Goal: Task Accomplishment & Management: Complete application form

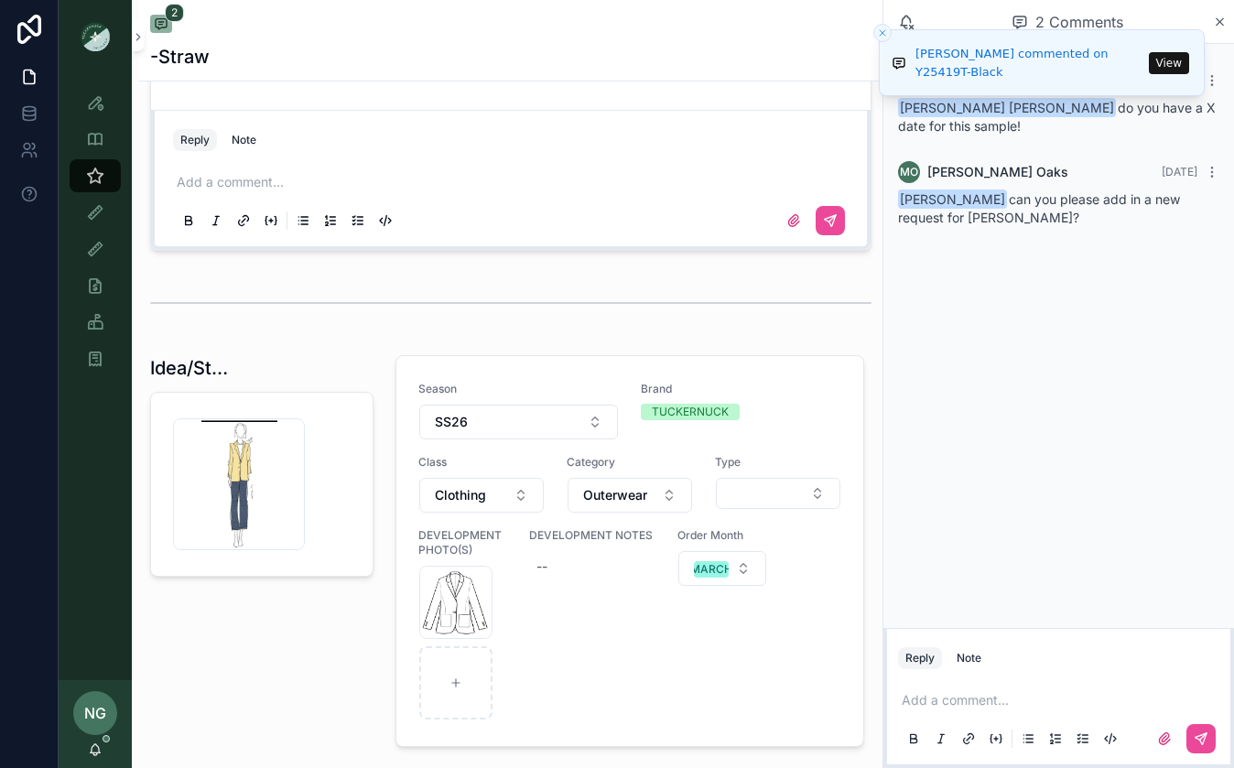
scroll to position [1526, 0]
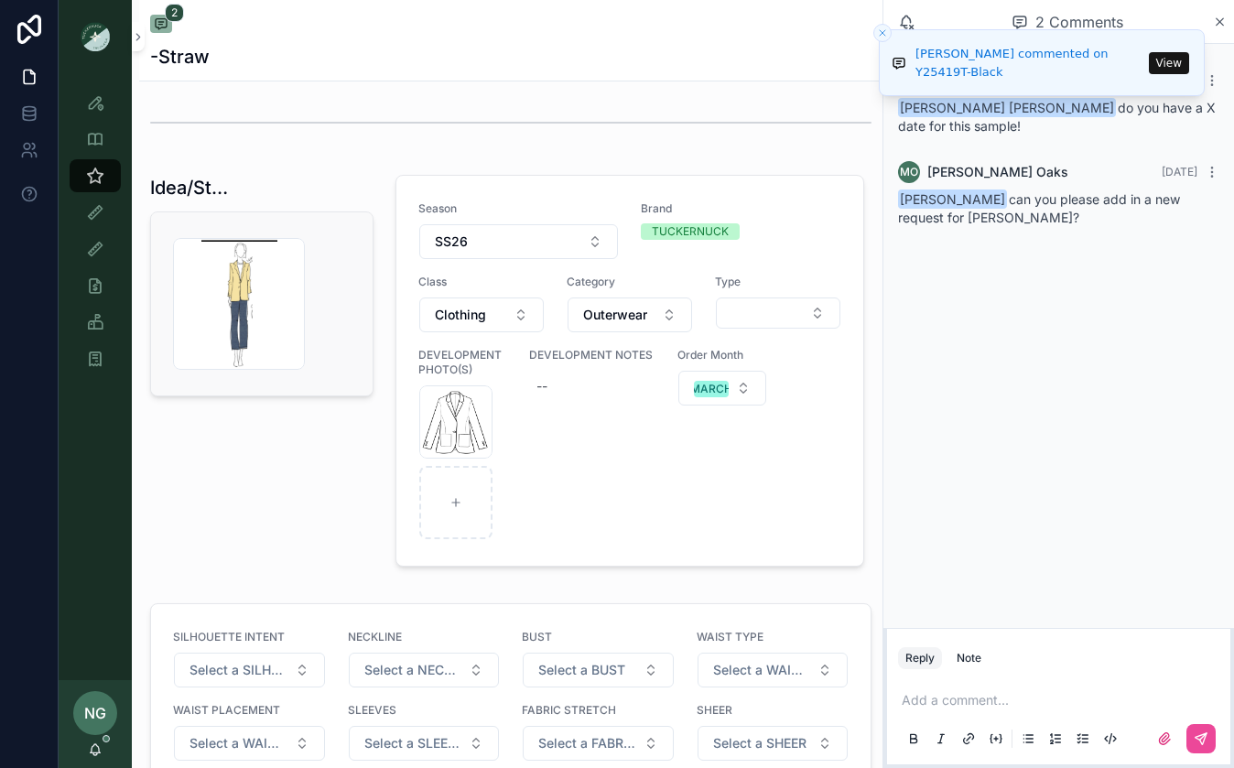
click at [357, 300] on div "Screenshot-2025-07-09-at-9.13.48-AM .png" at bounding box center [262, 303] width 222 height 183
click at [626, 488] on div "DEVELOPMENT NOTES --" at bounding box center [592, 444] width 126 height 192
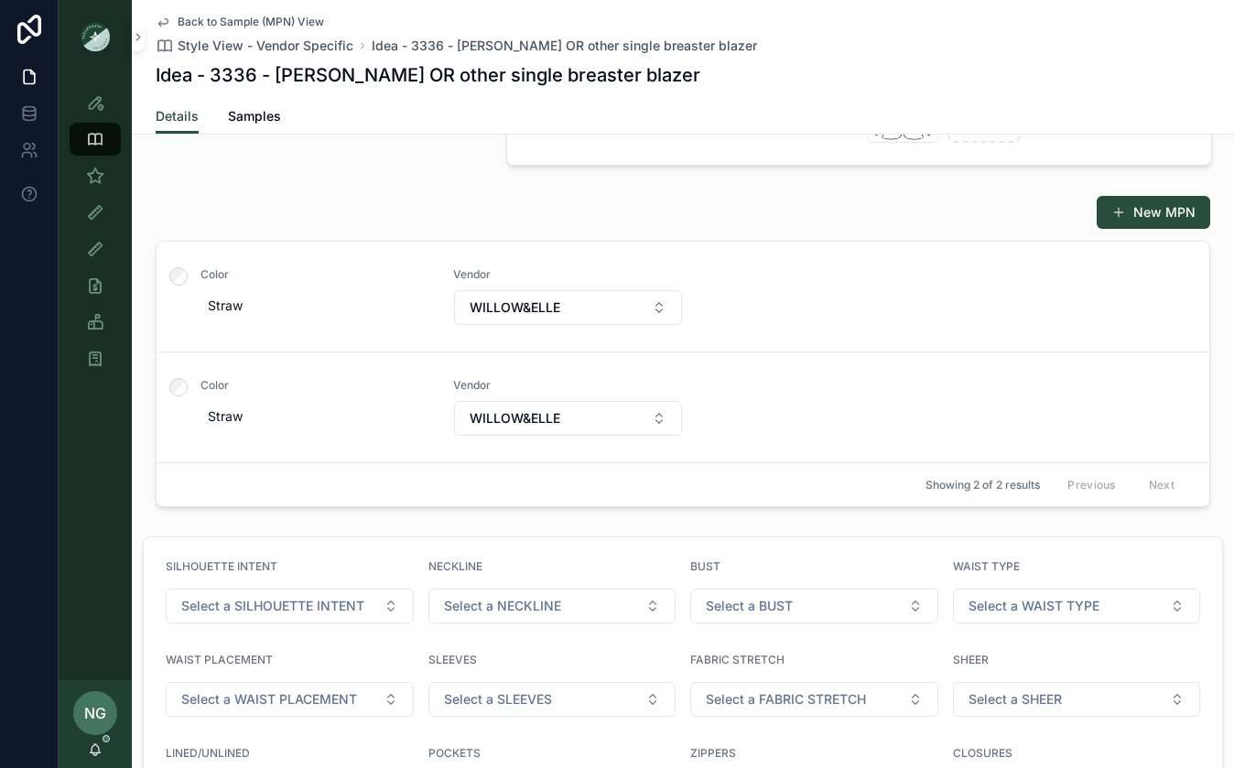
scroll to position [433, 0]
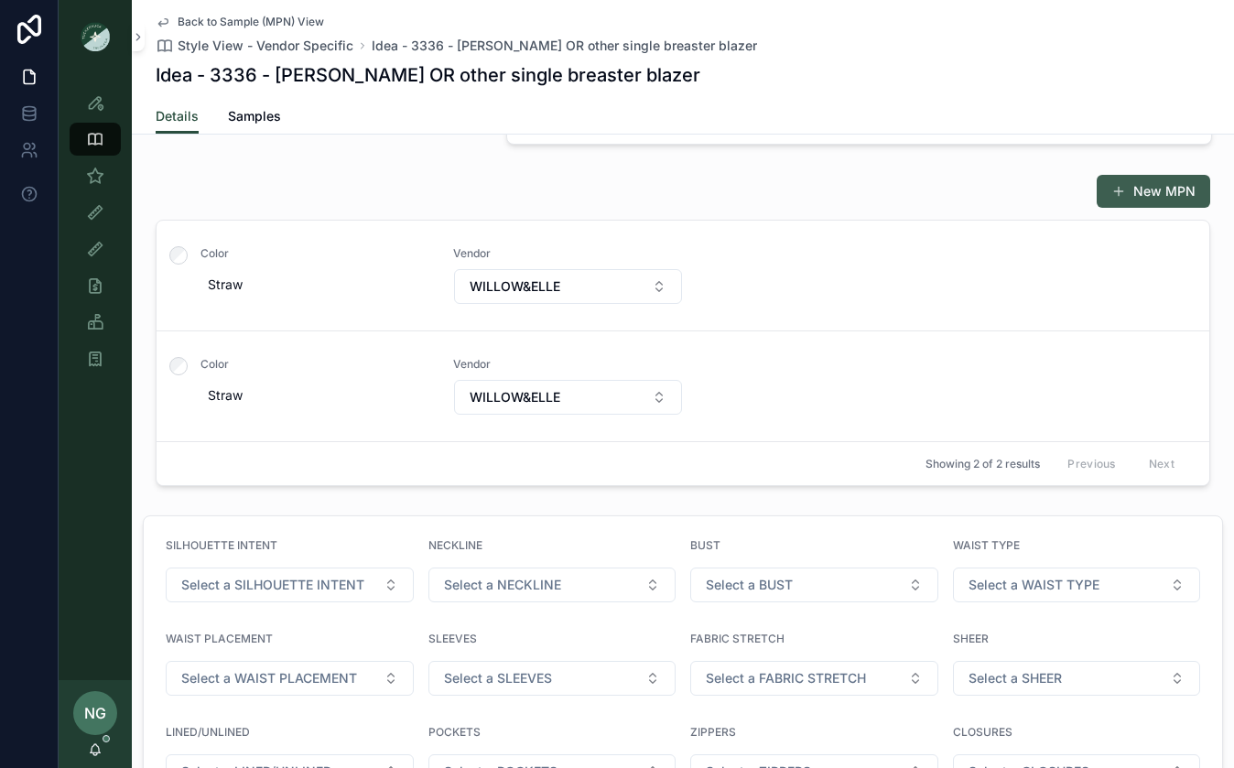
click at [1136, 194] on button "New MPN" at bounding box center [1154, 191] width 114 height 33
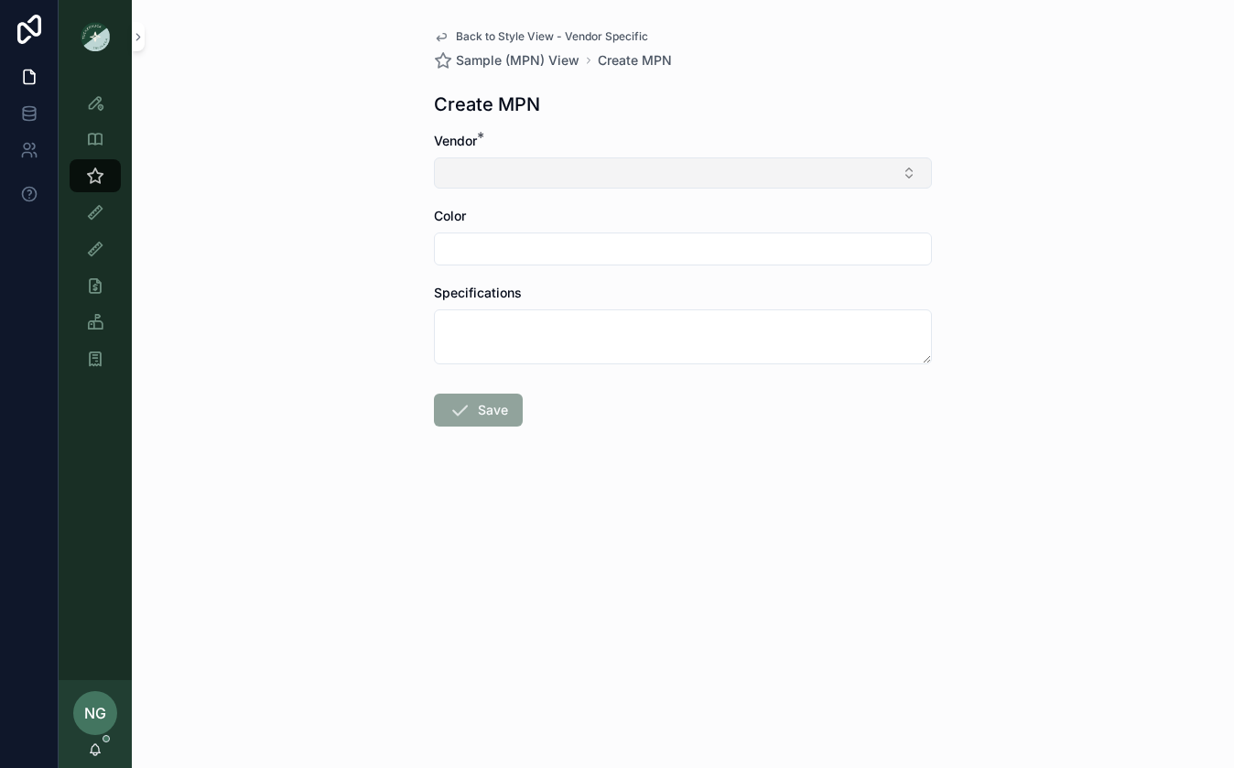
click at [704, 169] on button "Select Button" at bounding box center [683, 172] width 498 height 31
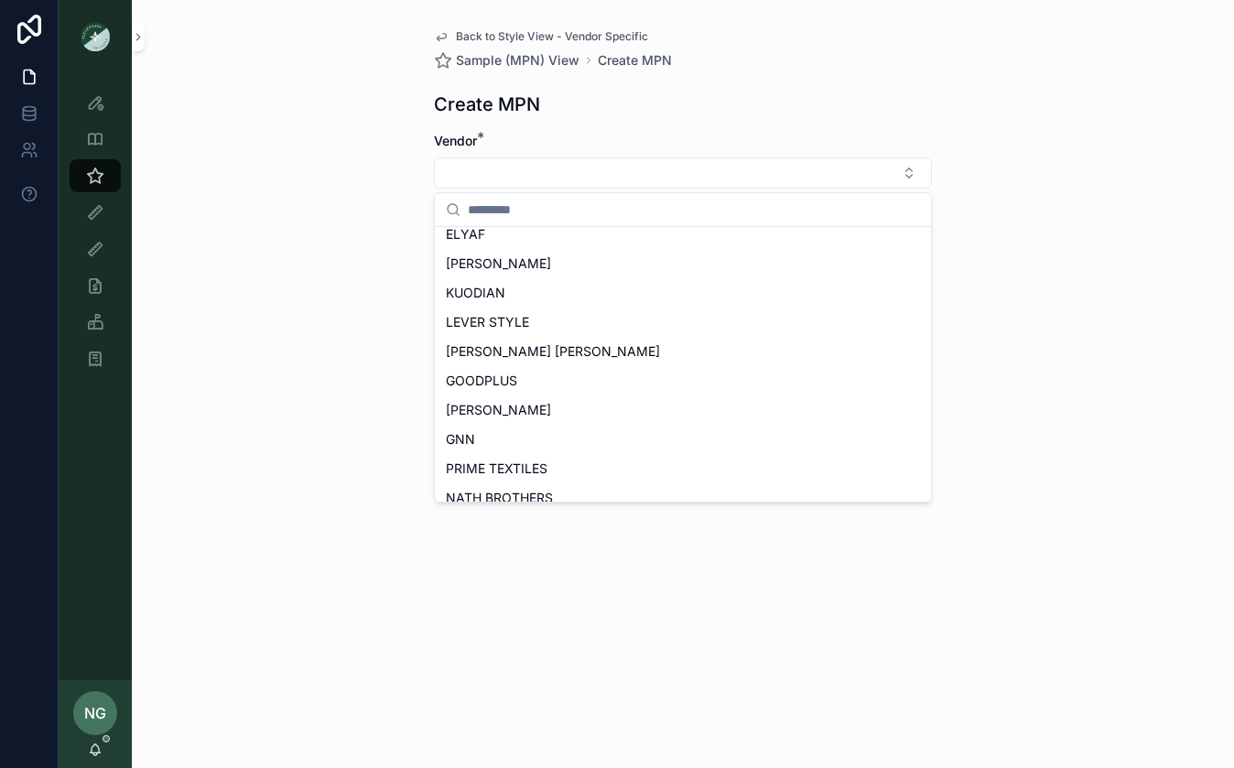
scroll to position [817, 0]
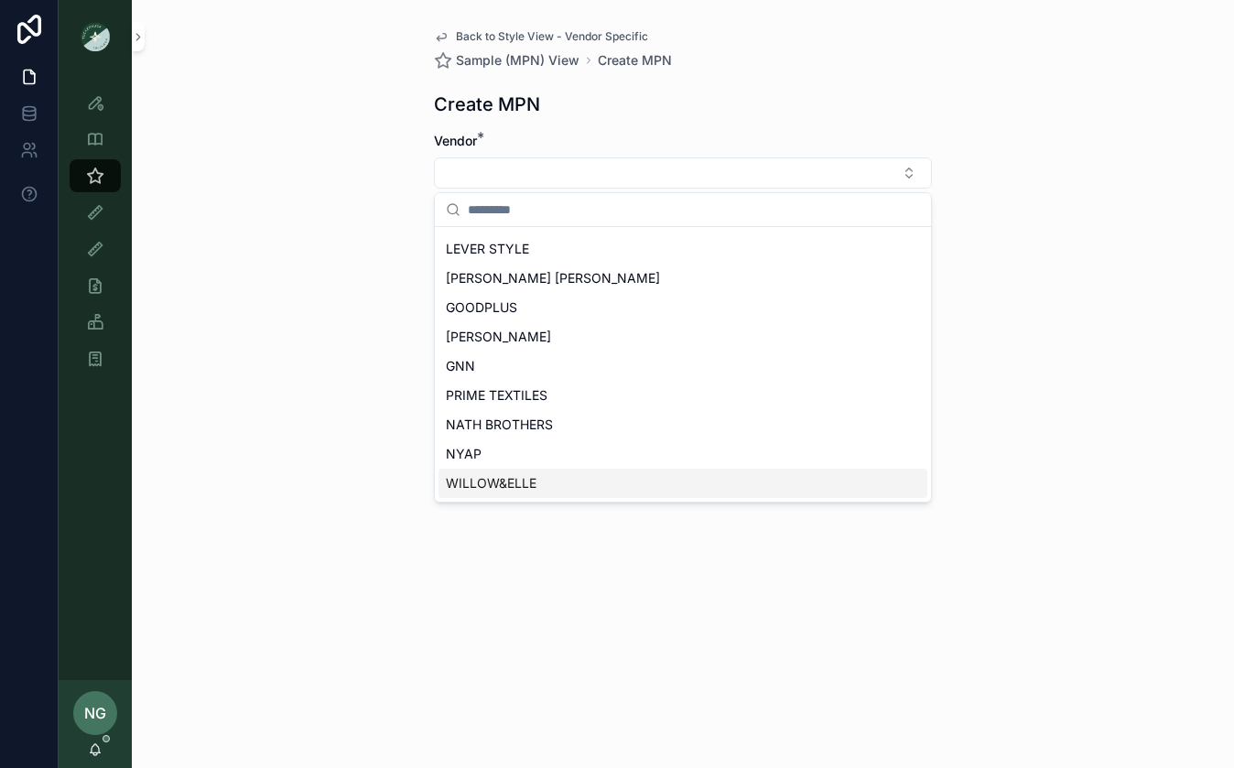
click at [574, 480] on div "WILLOW&ELLE" at bounding box center [683, 483] width 489 height 29
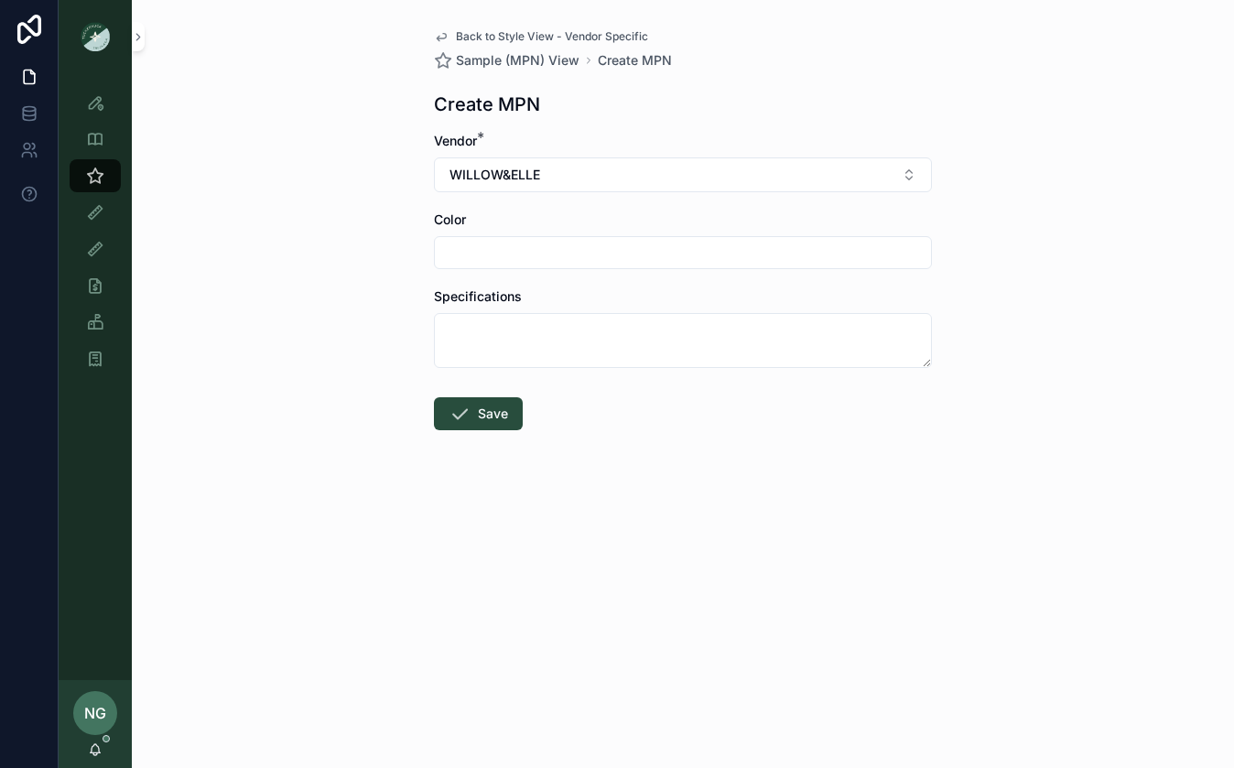
click at [591, 254] on input "scrollable content" at bounding box center [683, 253] width 496 height 26
type input "**********"
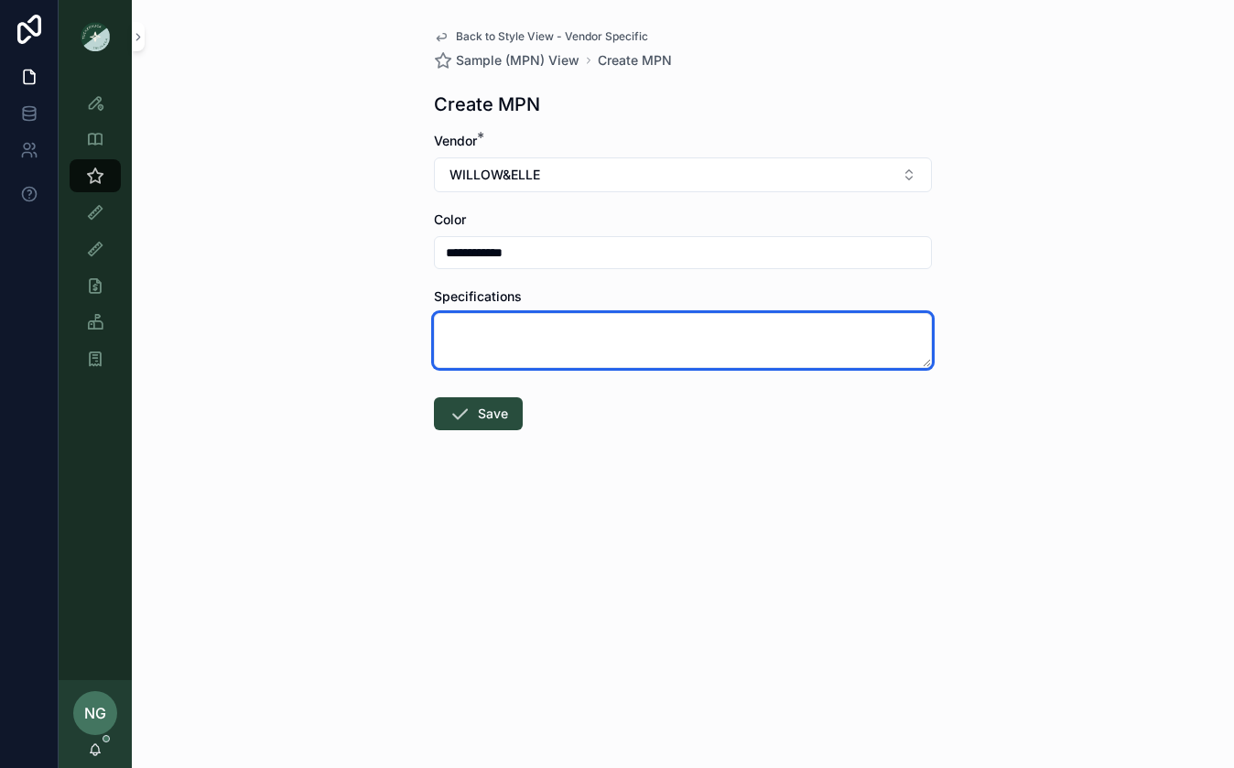
click at [608, 342] on textarea "scrollable content" at bounding box center [683, 340] width 498 height 55
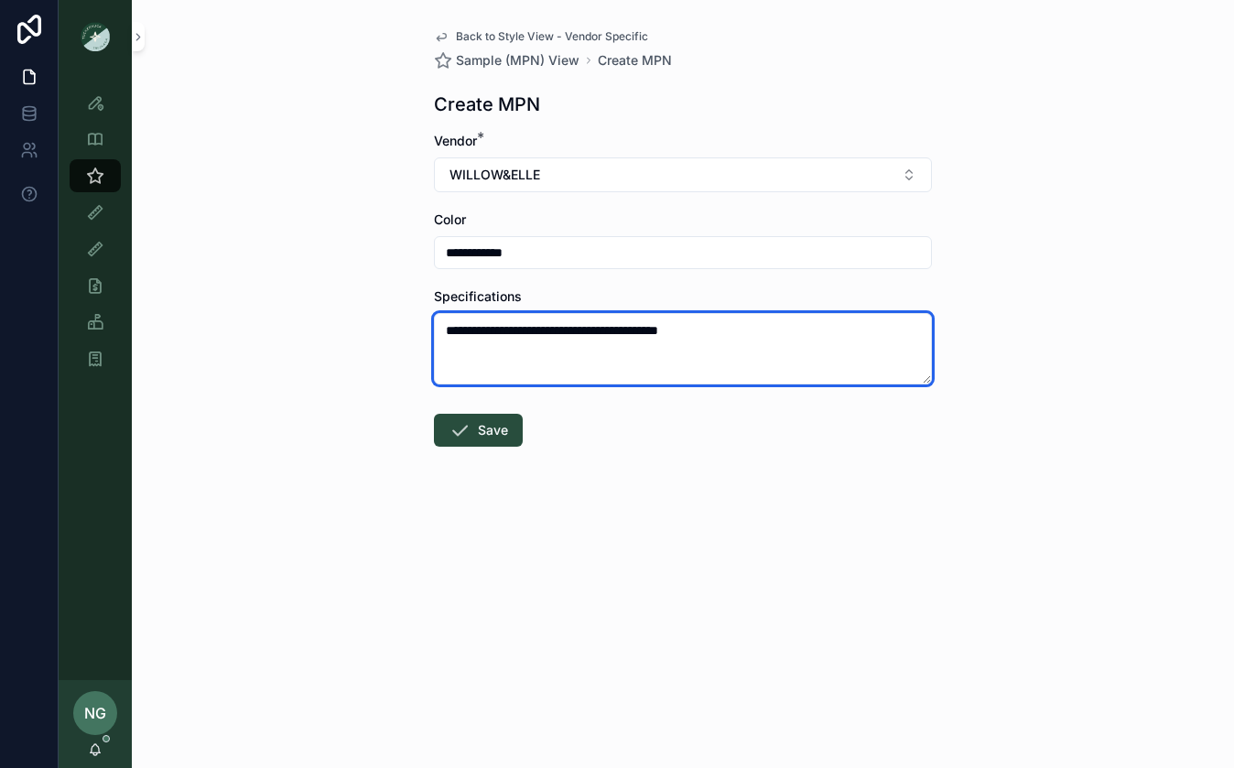
paste textarea "**********"
type textarea "**********"
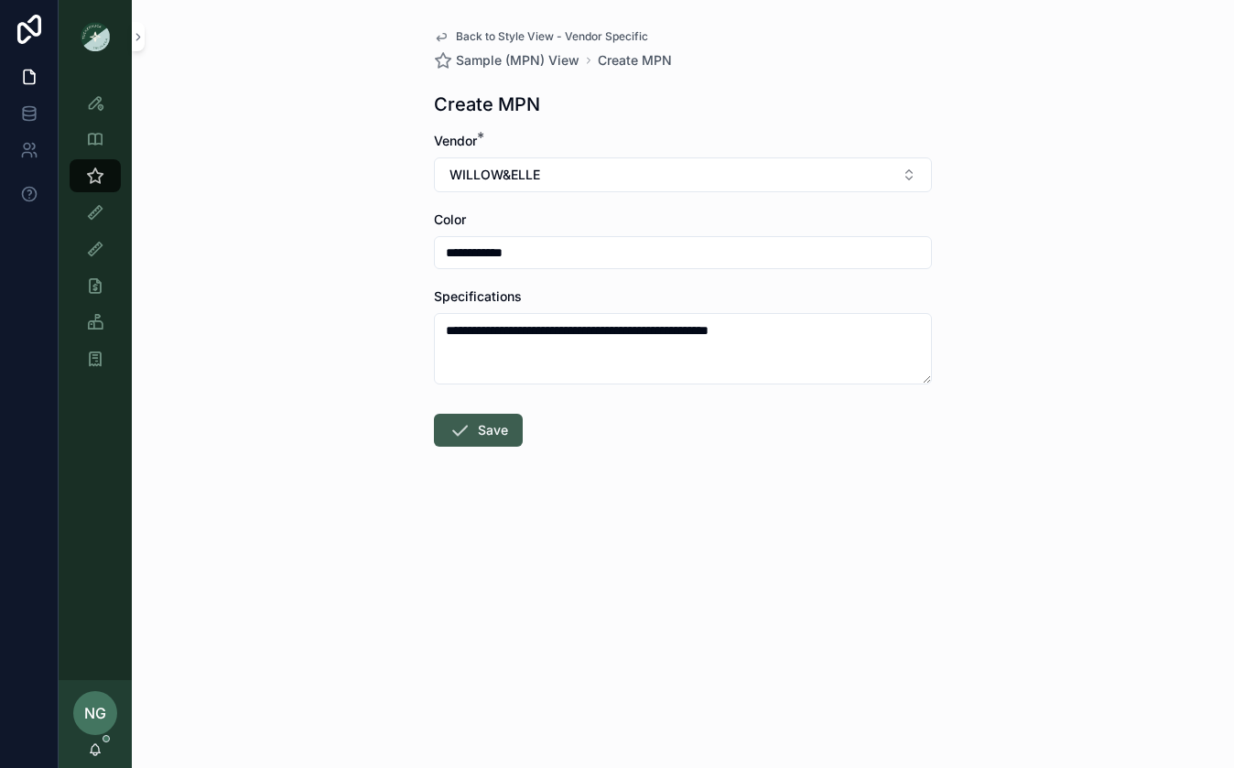
click at [462, 436] on icon "scrollable content" at bounding box center [460, 430] width 22 height 22
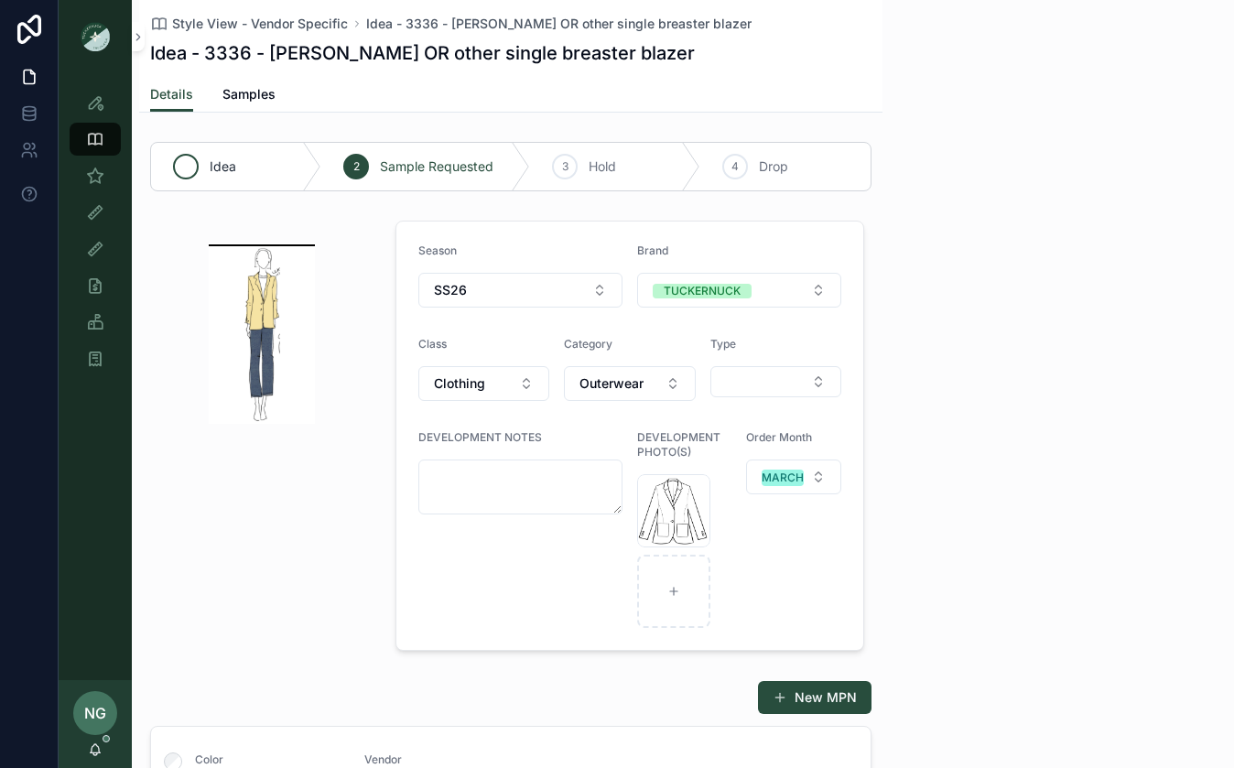
click at [266, 166] on div "Idea" at bounding box center [236, 167] width 170 height 48
click at [305, 171] on icon "scrollable content" at bounding box center [312, 167] width 18 height 48
click at [96, 98] on icon "scrollable content" at bounding box center [95, 102] width 18 height 18
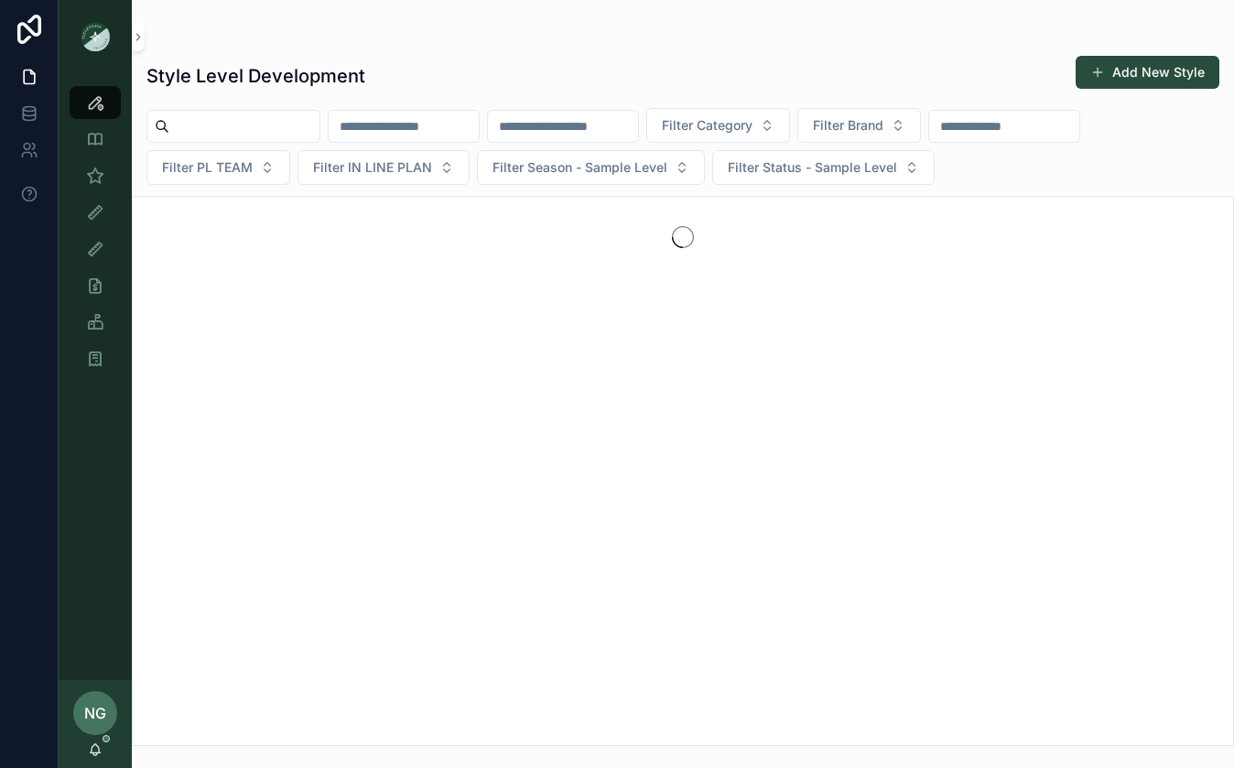
click at [387, 125] on input "scrollable content" at bounding box center [404, 127] width 150 height 26
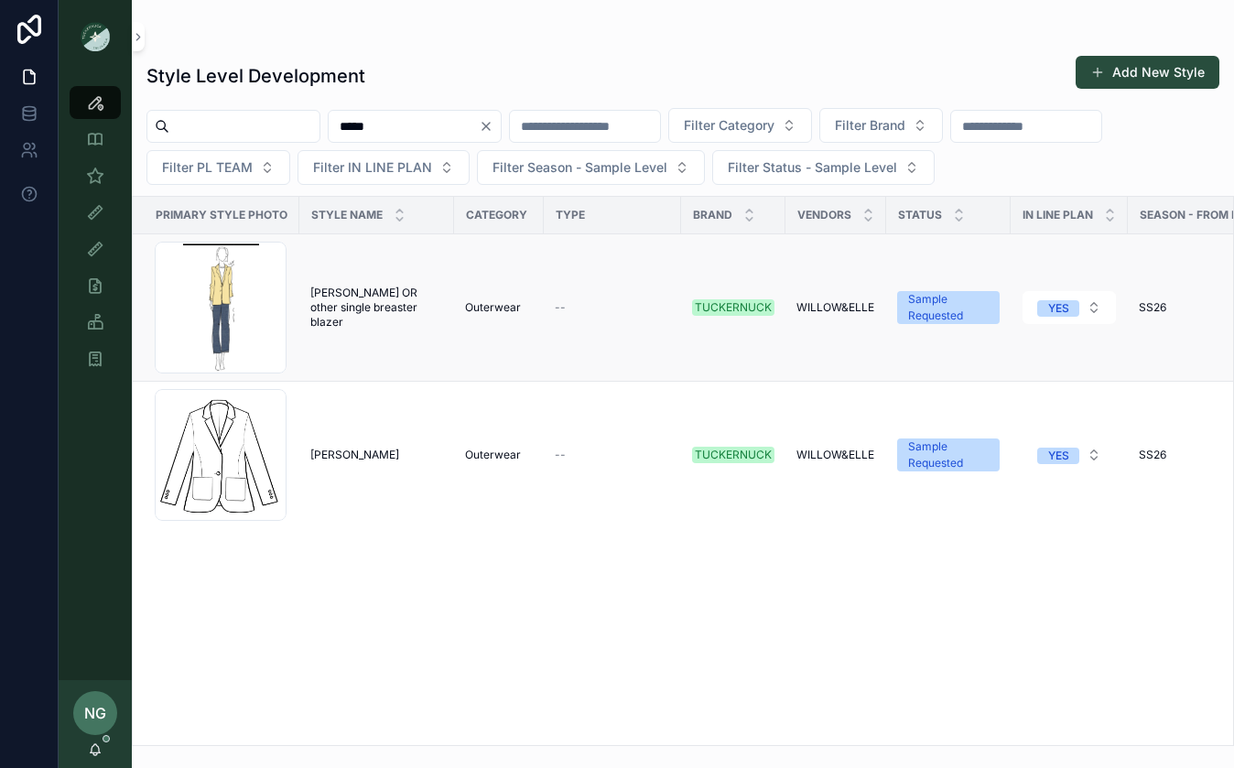
type input "*****"
click at [386, 317] on span "[PERSON_NAME] OR other single breaster blazer" at bounding box center [376, 308] width 133 height 44
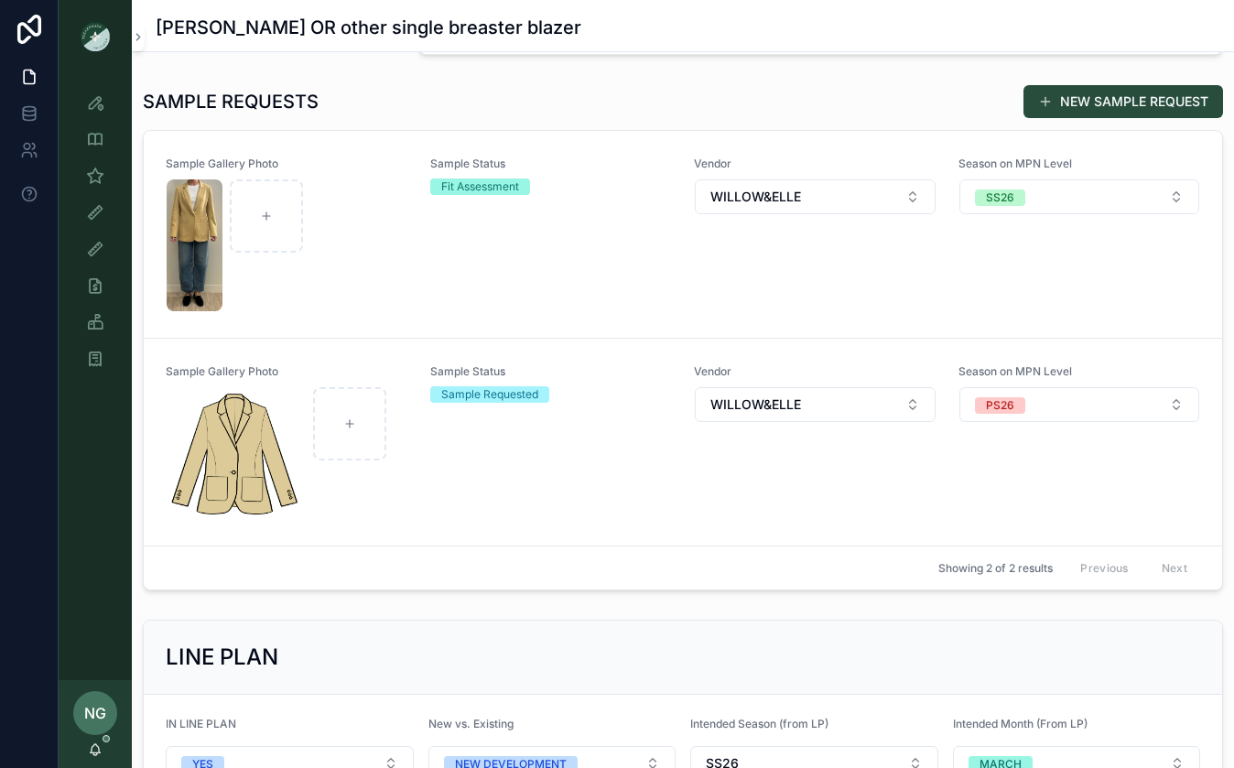
scroll to position [504, 0]
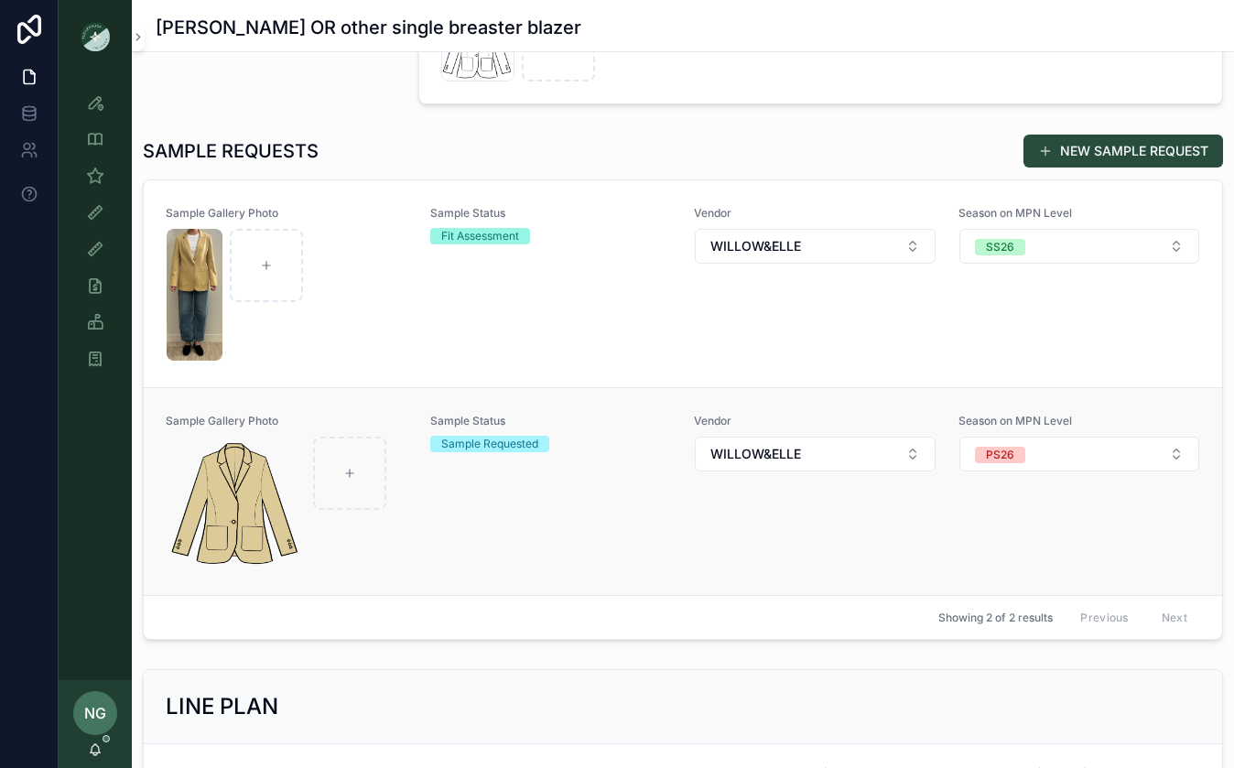
click at [593, 541] on div "Sample Status Sample Requested" at bounding box center [551, 492] width 243 height 156
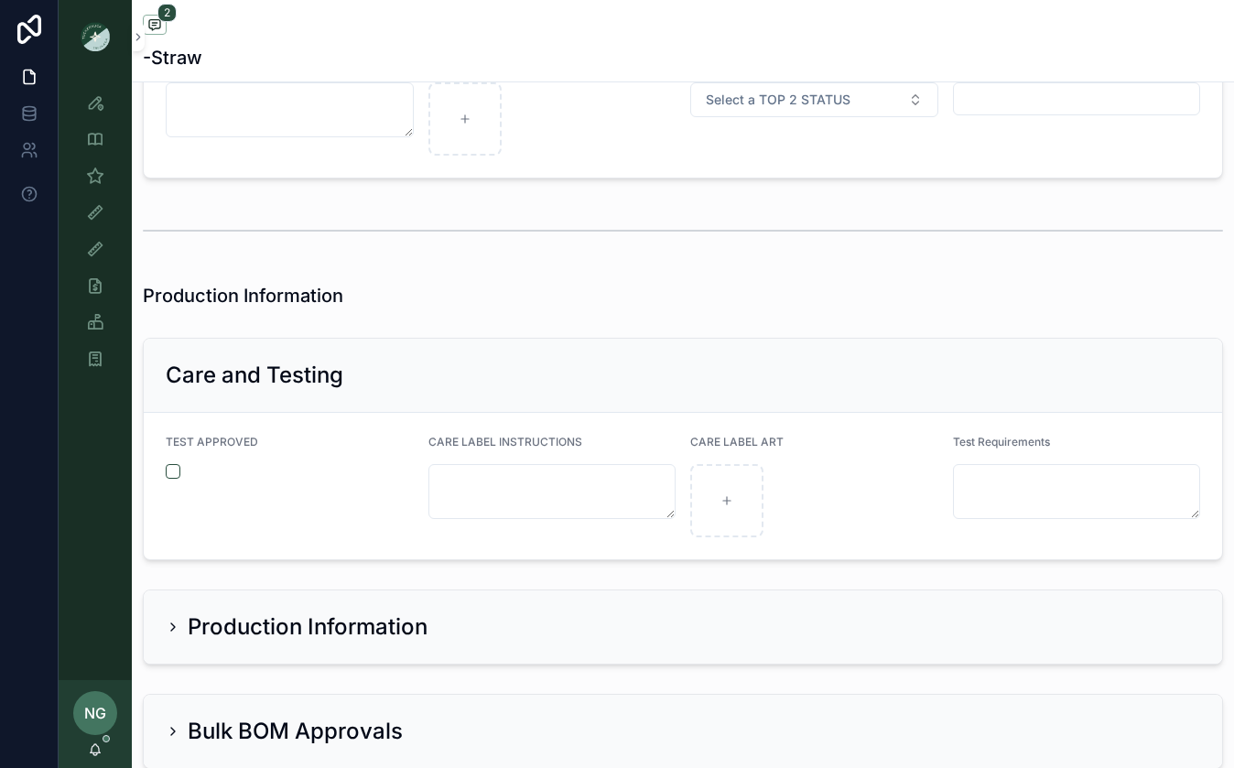
scroll to position [3976, 0]
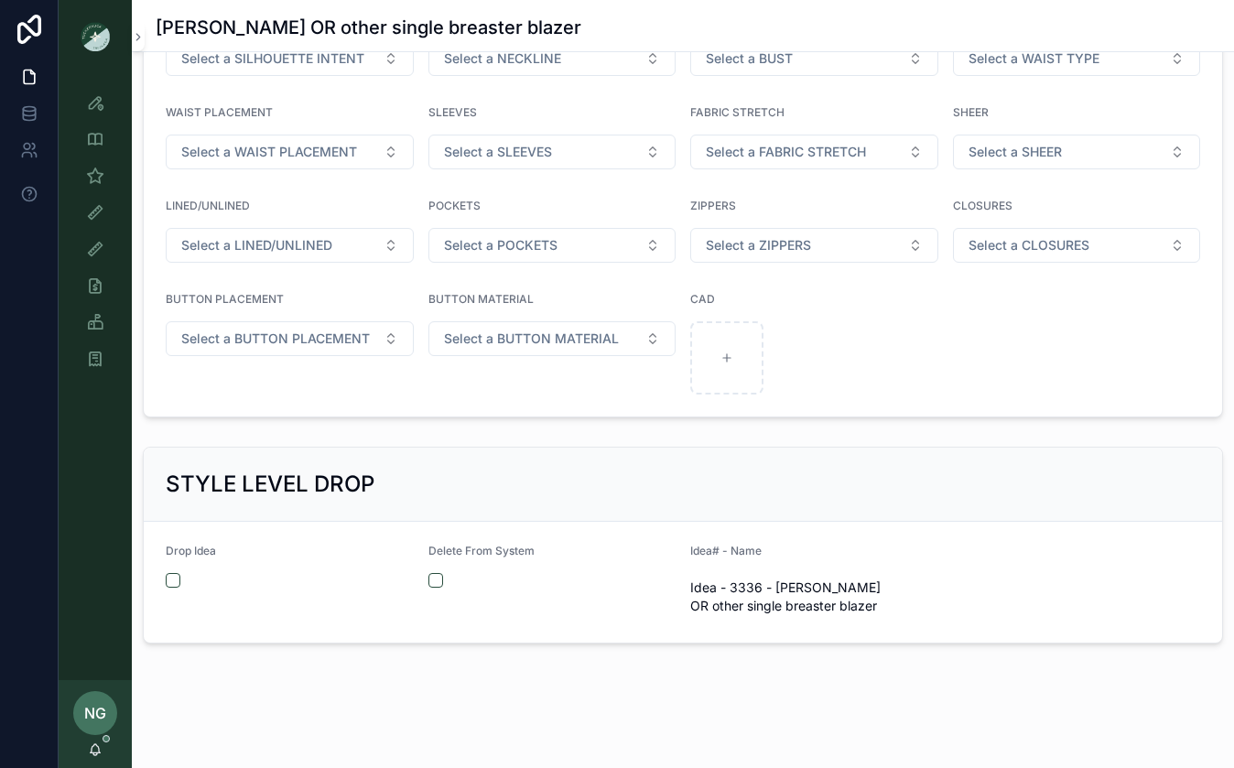
scroll to position [2141, 0]
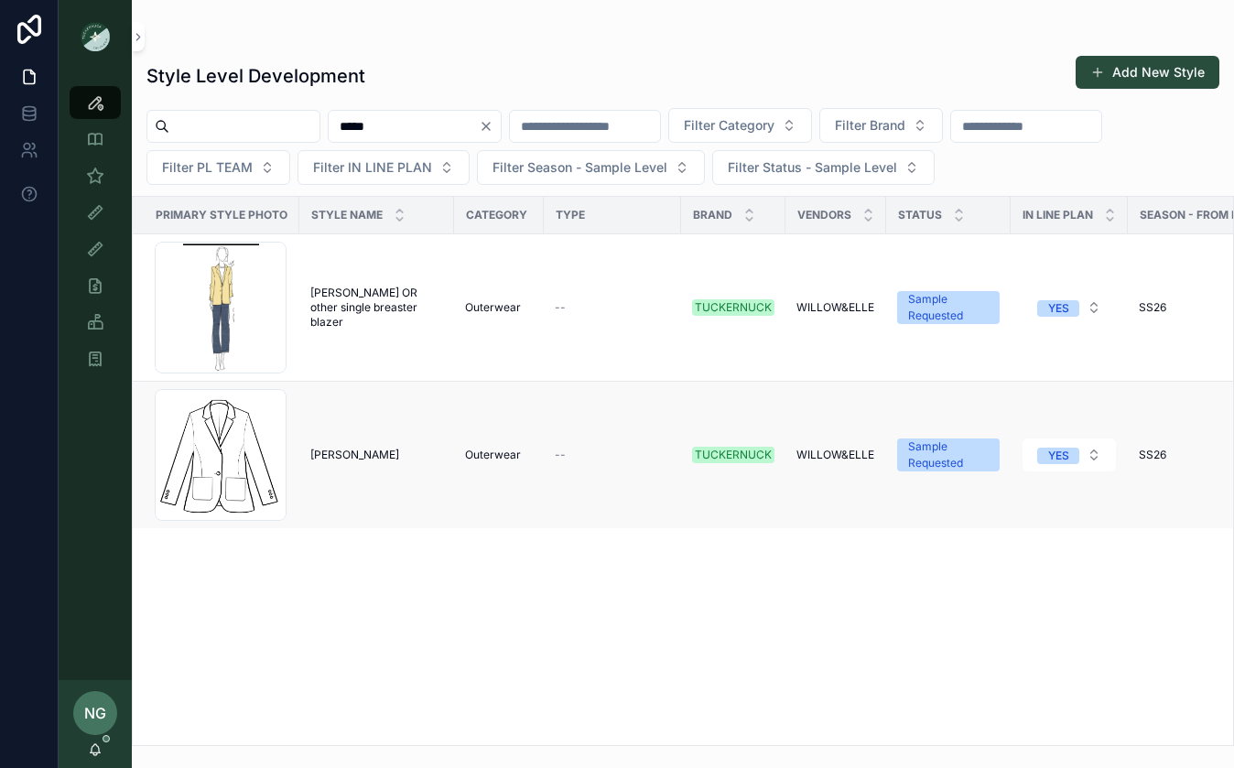
click at [407, 430] on td "[PERSON_NAME]" at bounding box center [376, 455] width 155 height 147
click at [352, 459] on div "[PERSON_NAME]" at bounding box center [376, 455] width 133 height 15
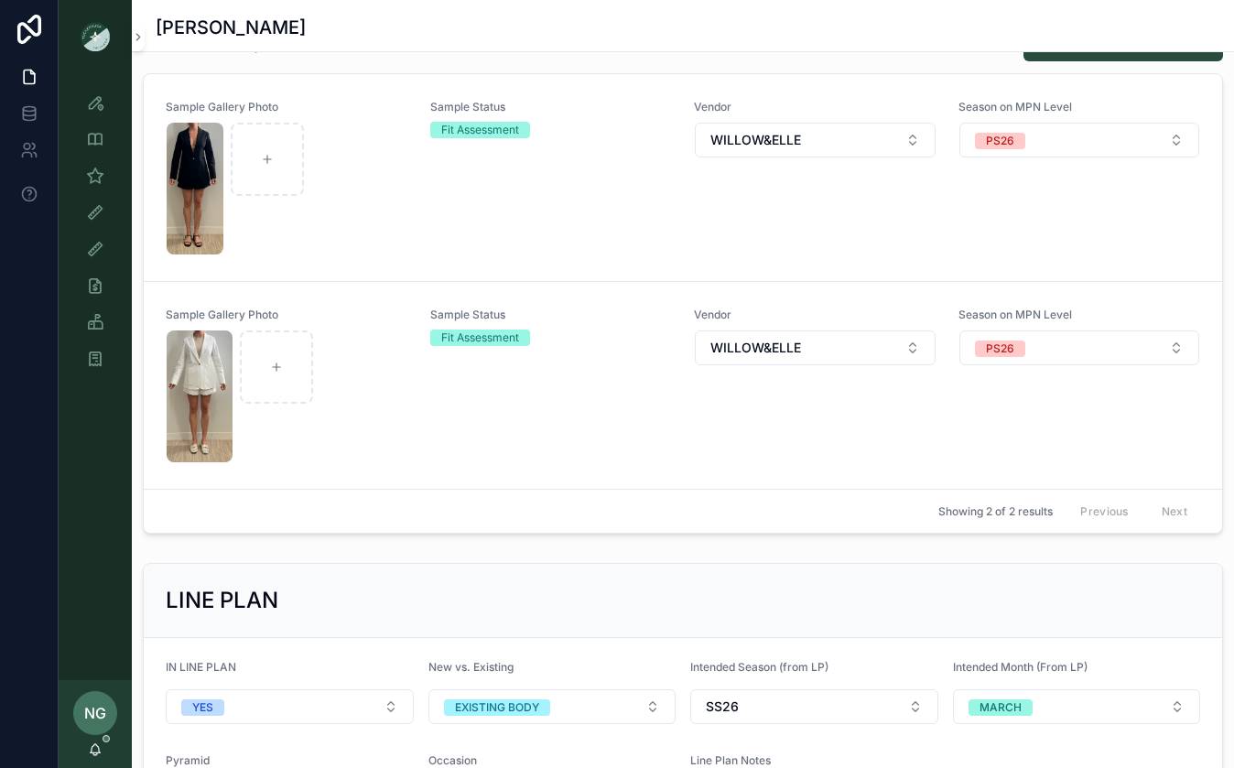
scroll to position [515, 0]
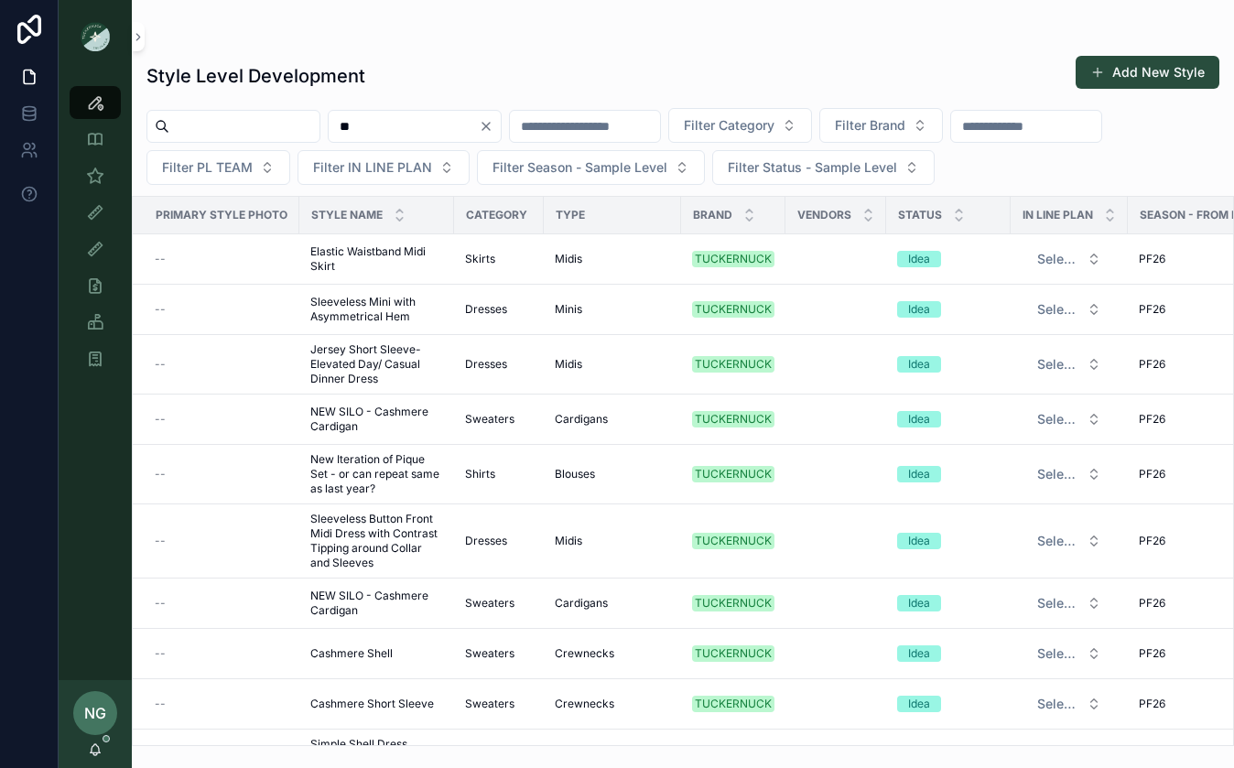
type input "**"
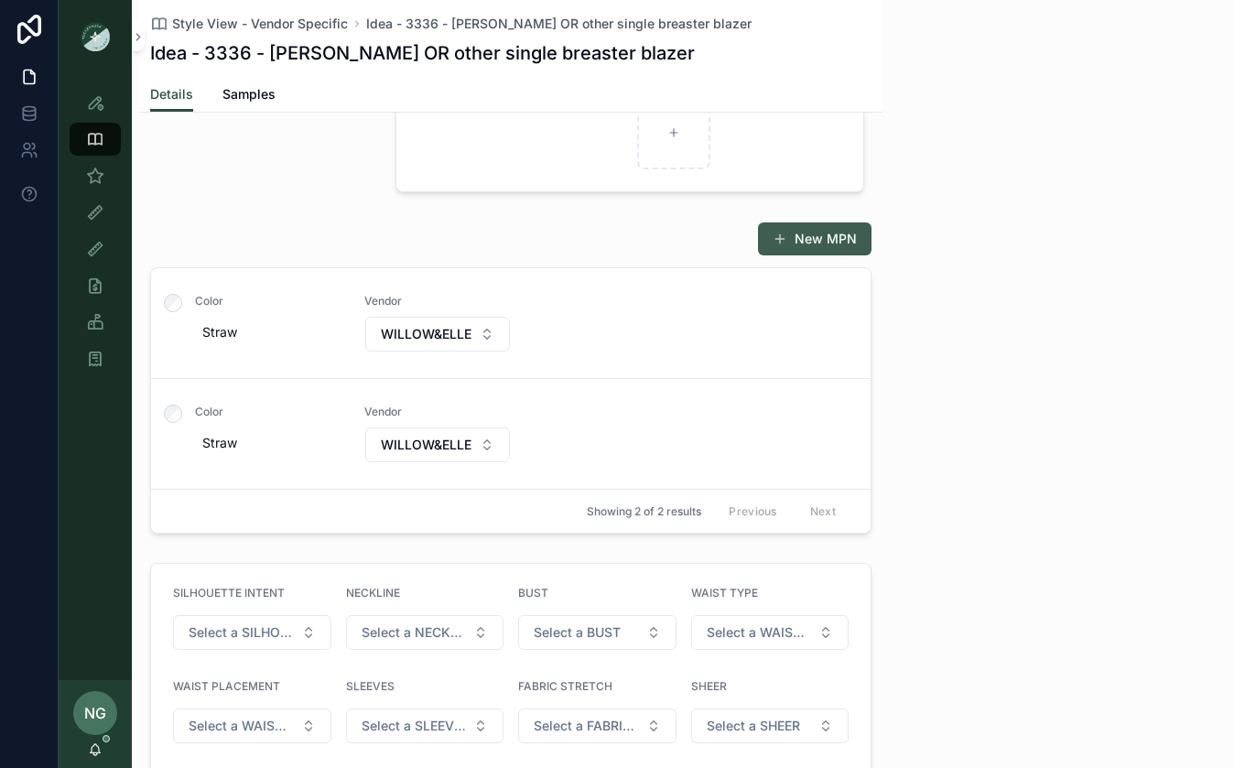
scroll to position [456, 0]
click at [832, 238] on button "New MPN" at bounding box center [815, 241] width 114 height 33
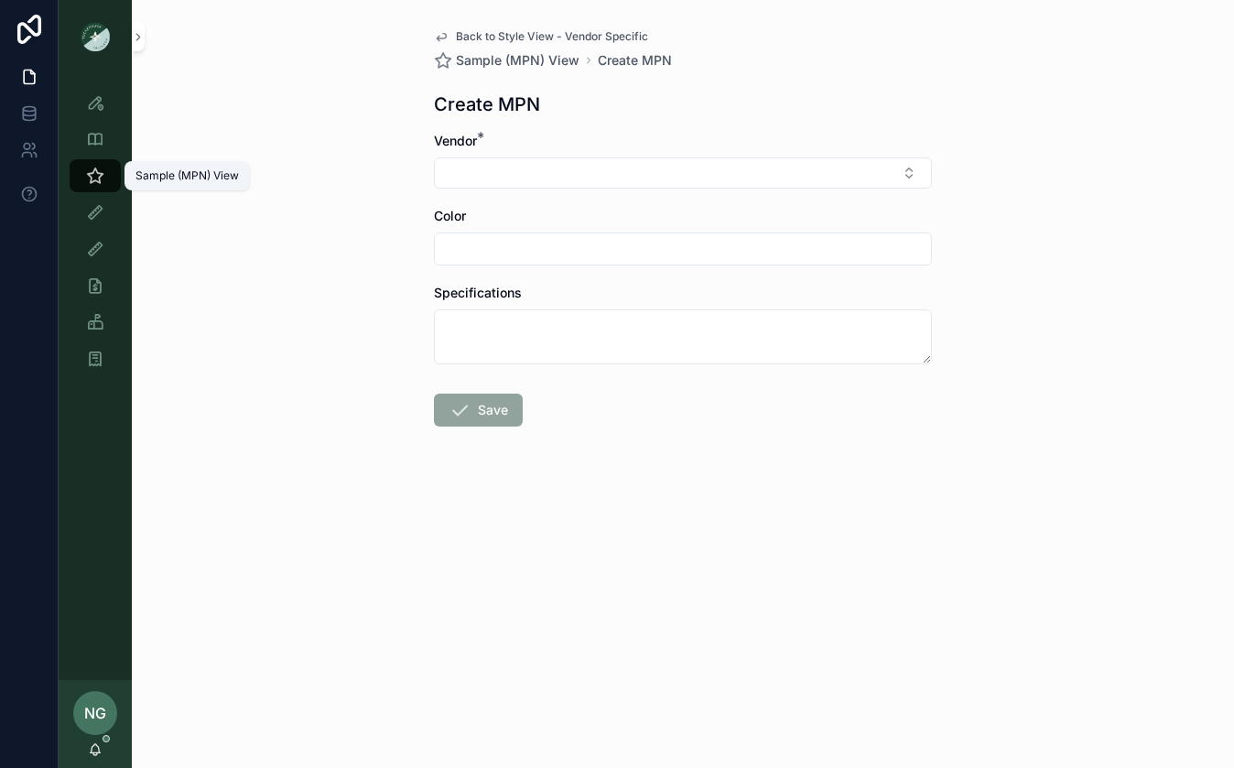
click at [90, 173] on icon "scrollable content" at bounding box center [95, 176] width 18 height 18
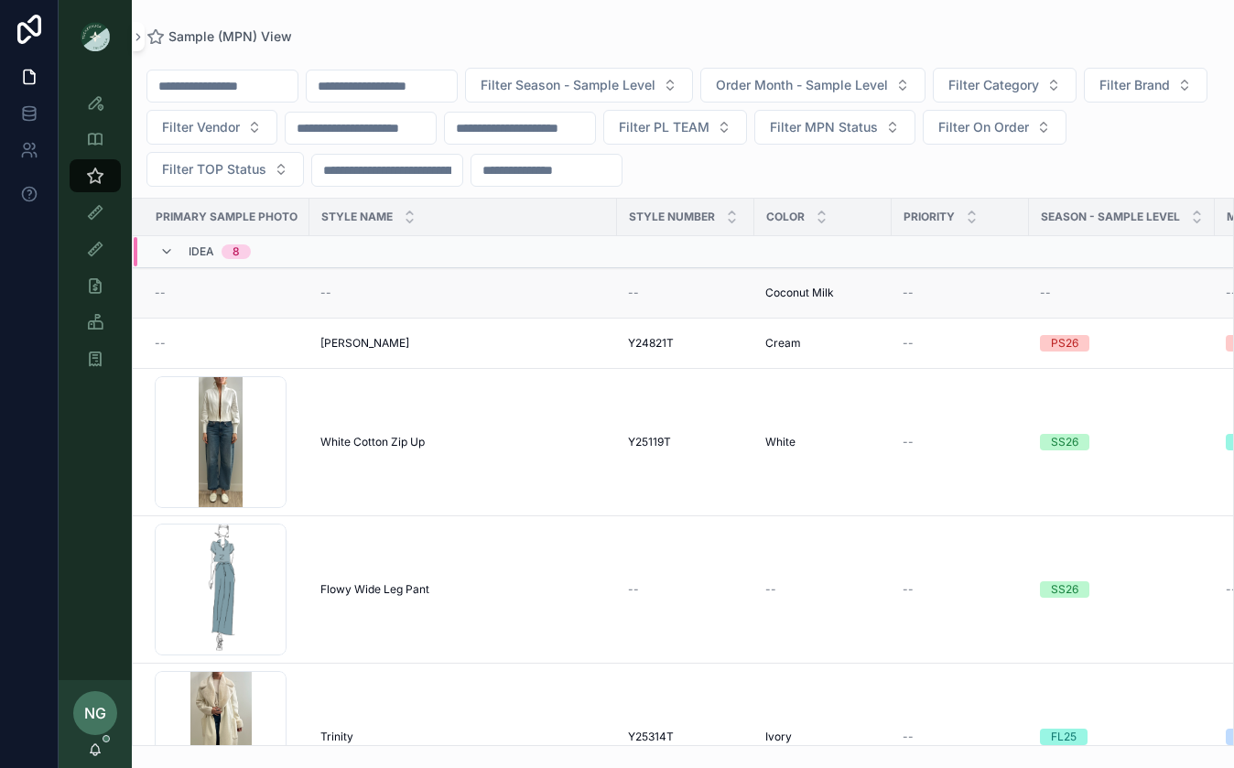
click at [732, 298] on div "--" at bounding box center [685, 293] width 115 height 15
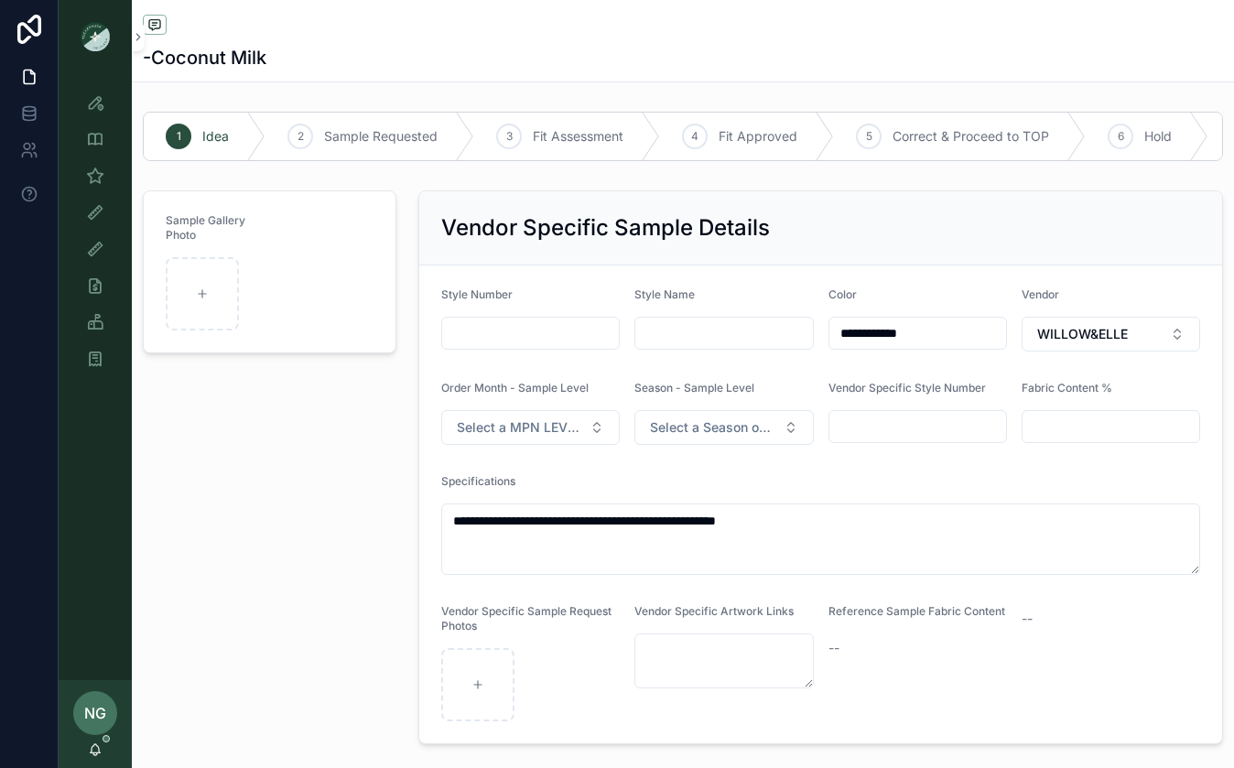
click at [730, 320] on input "scrollable content" at bounding box center [723, 333] width 177 height 26
type input "**********"
click at [171, 318] on div "AsherBlazer .psd" at bounding box center [177, 345] width 22 height 176
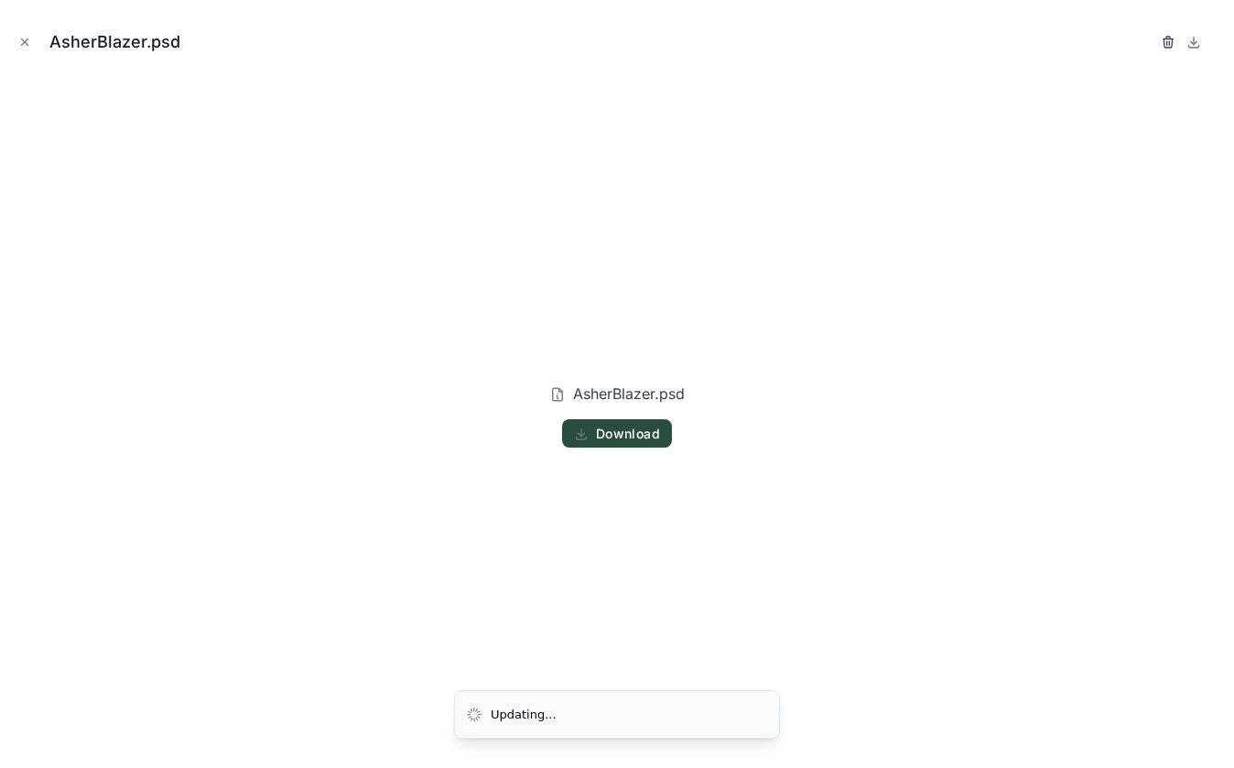
click at [1169, 36] on icon "button" at bounding box center [1168, 42] width 15 height 15
click at [1140, 38] on div "Confirm delete?" at bounding box center [1102, 42] width 146 height 22
click at [1145, 40] on icon "button" at bounding box center [1149, 43] width 8 height 8
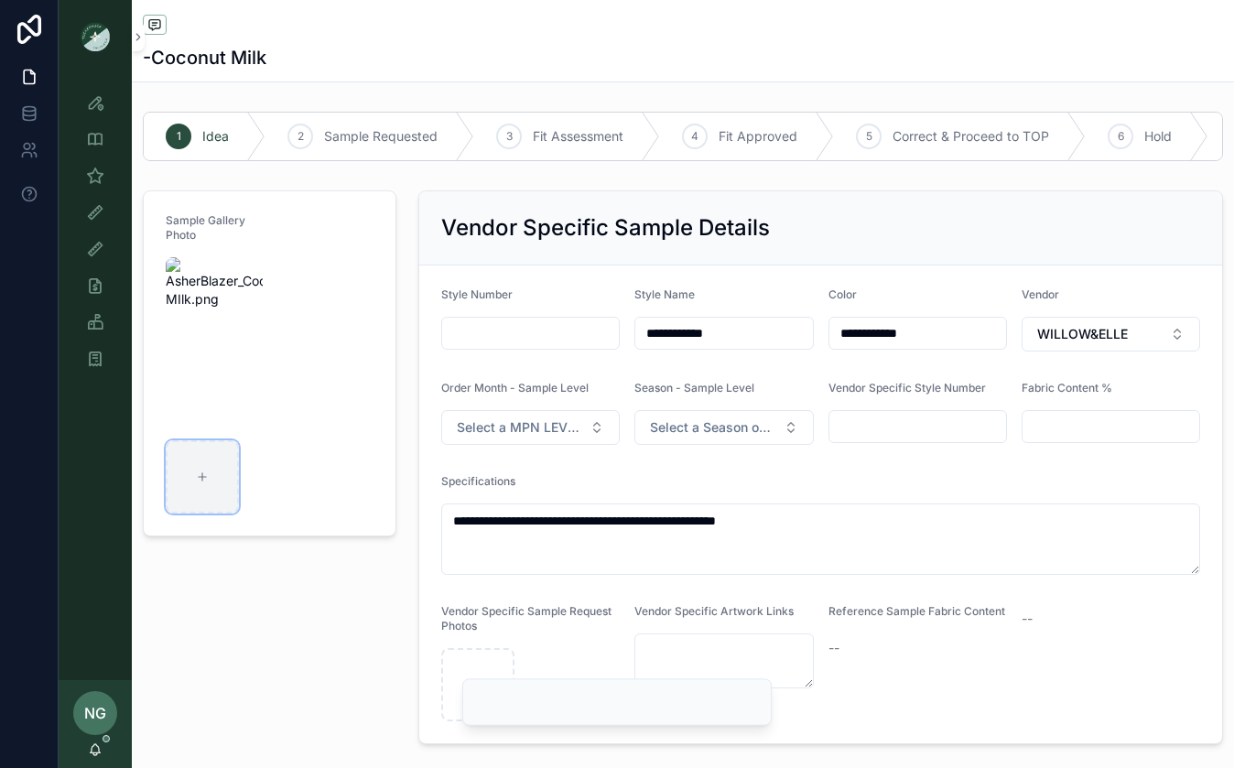
click at [175, 493] on div "scrollable content" at bounding box center [202, 476] width 73 height 73
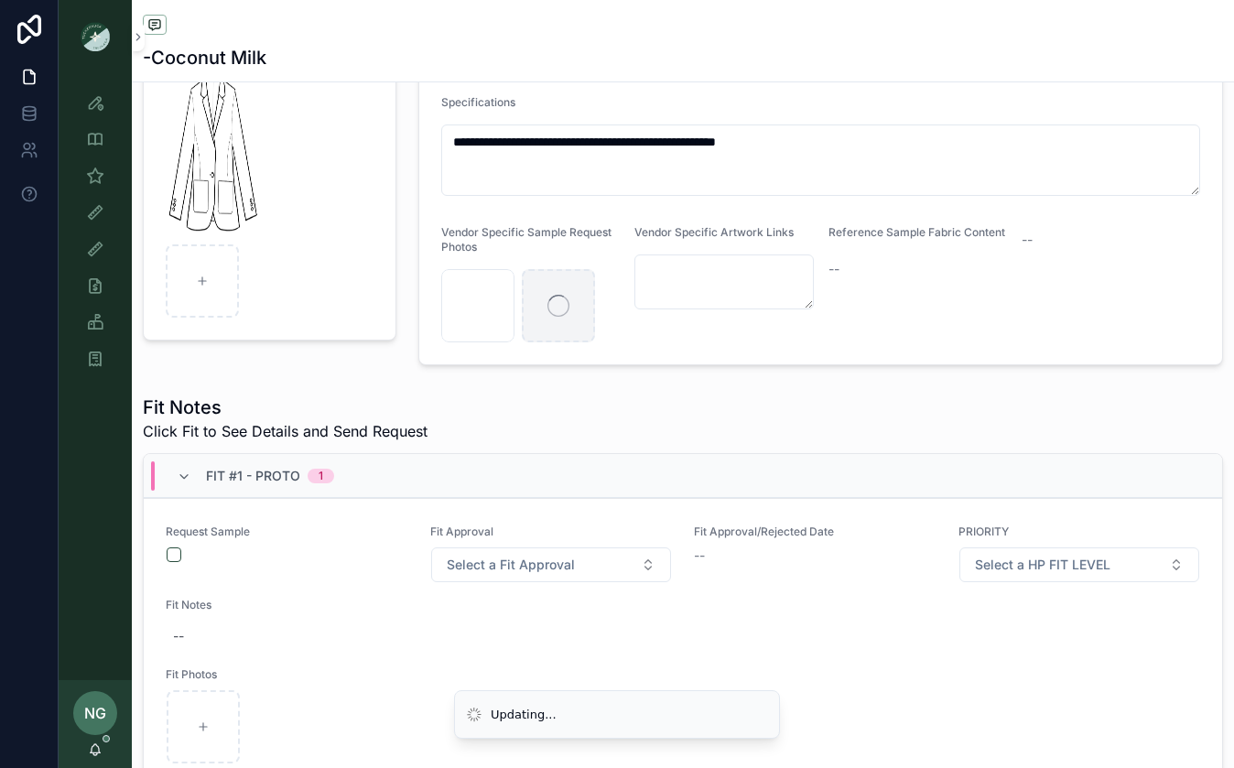
scroll to position [370, 0]
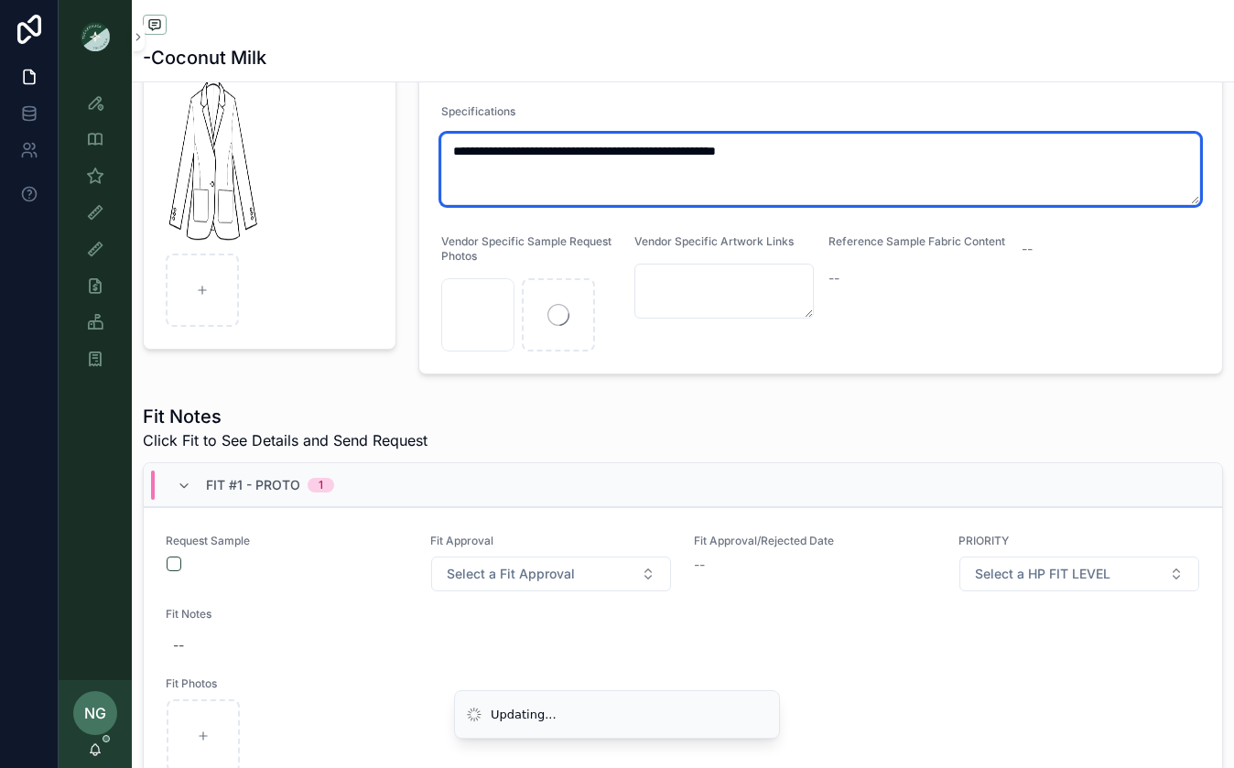
click at [503, 151] on textarea "**********" at bounding box center [820, 169] width 759 height 71
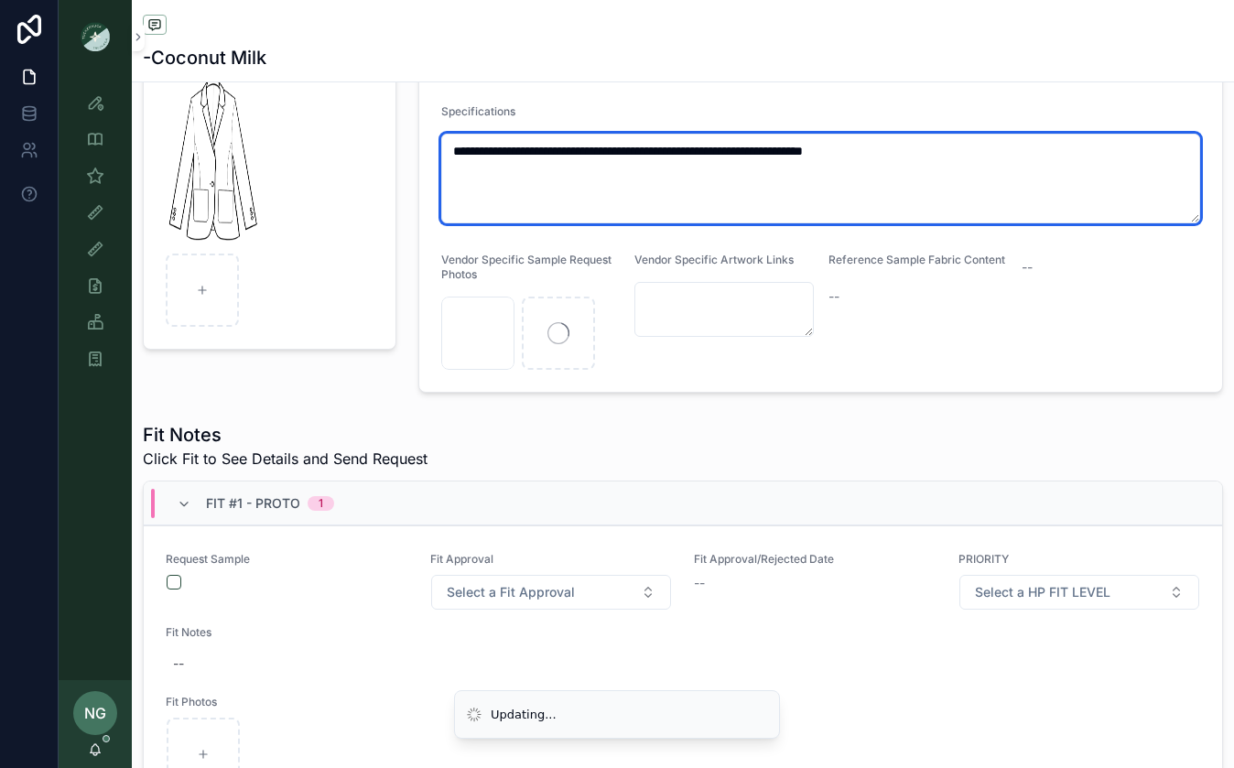
type textarea "**********"
click at [998, 155] on textarea "**********" at bounding box center [820, 179] width 759 height 90
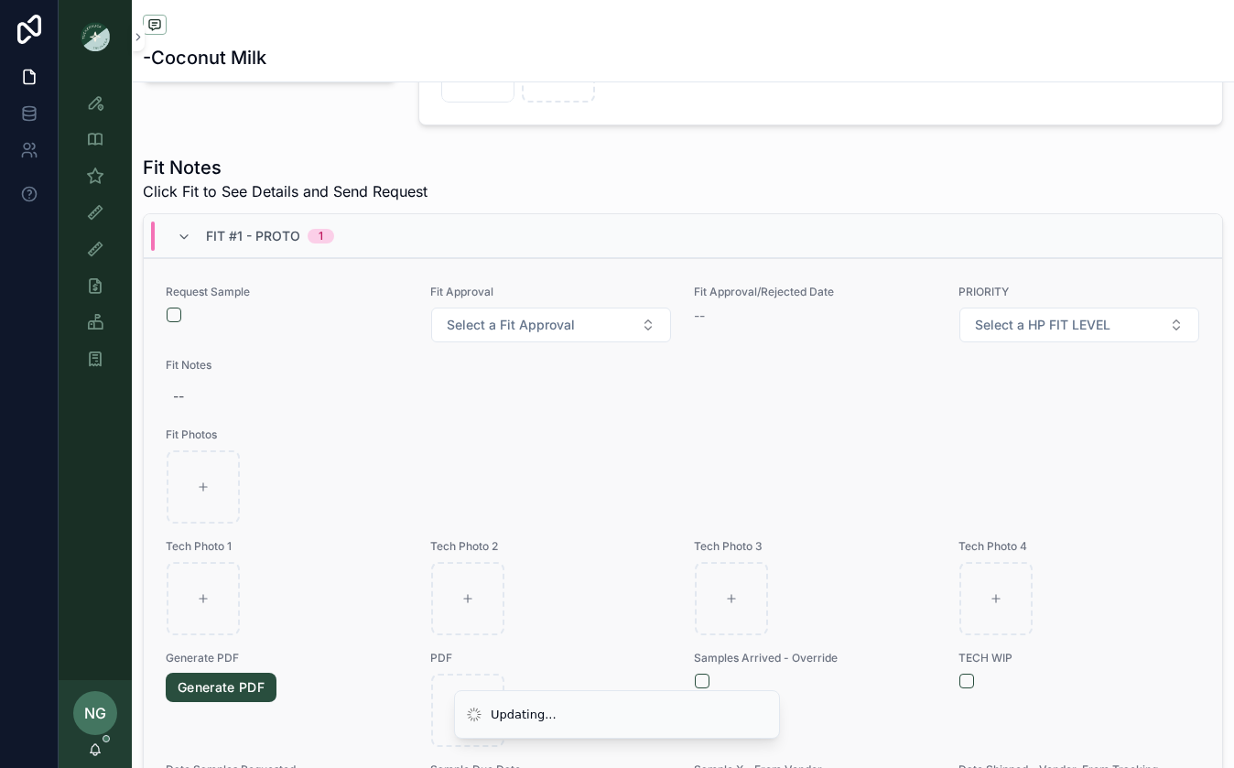
scroll to position [0, 0]
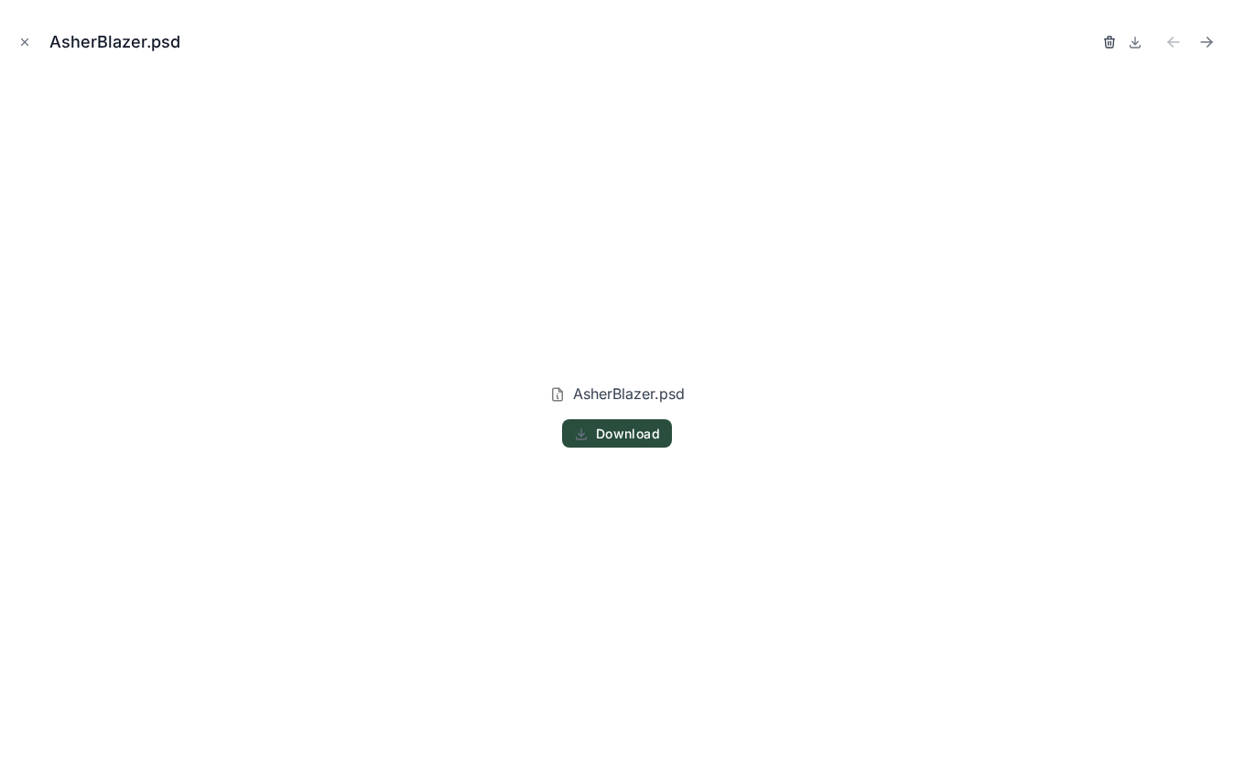
click at [1112, 42] on icon "button" at bounding box center [1109, 42] width 15 height 15
click at [1093, 36] on icon "button" at bounding box center [1091, 42] width 15 height 15
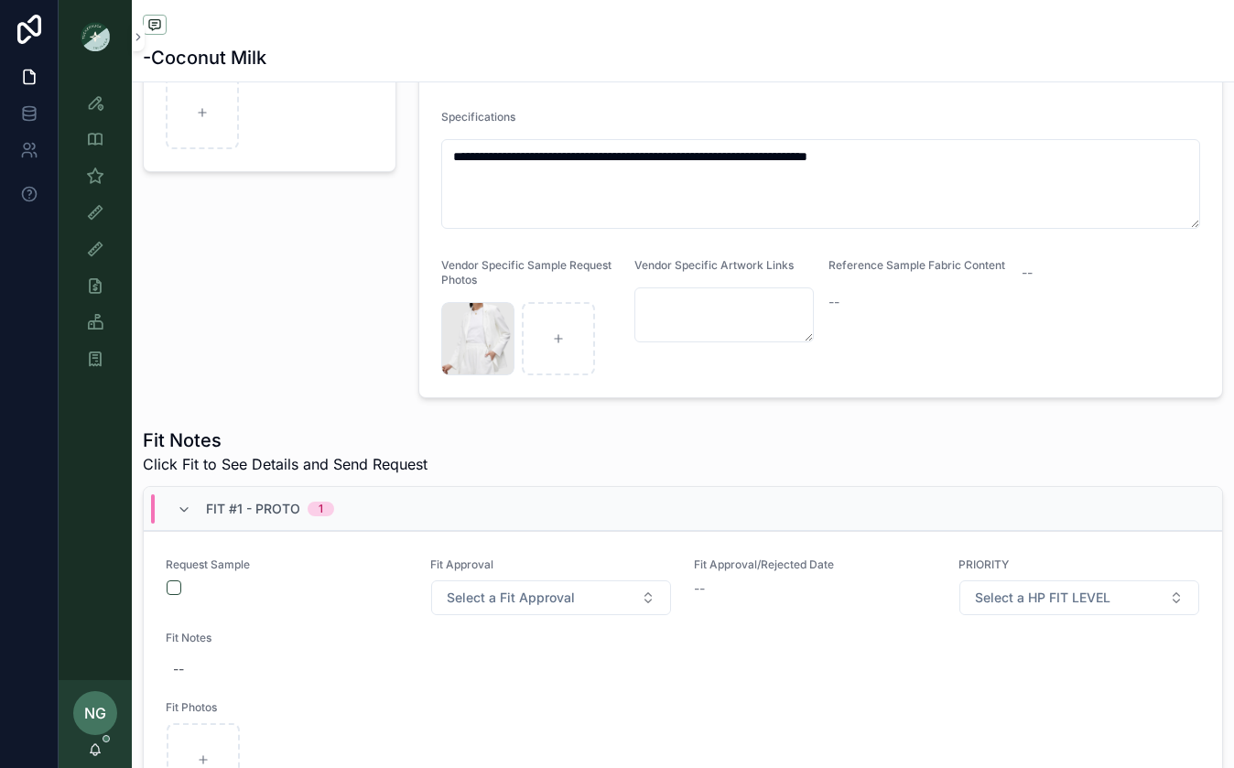
scroll to position [374, 0]
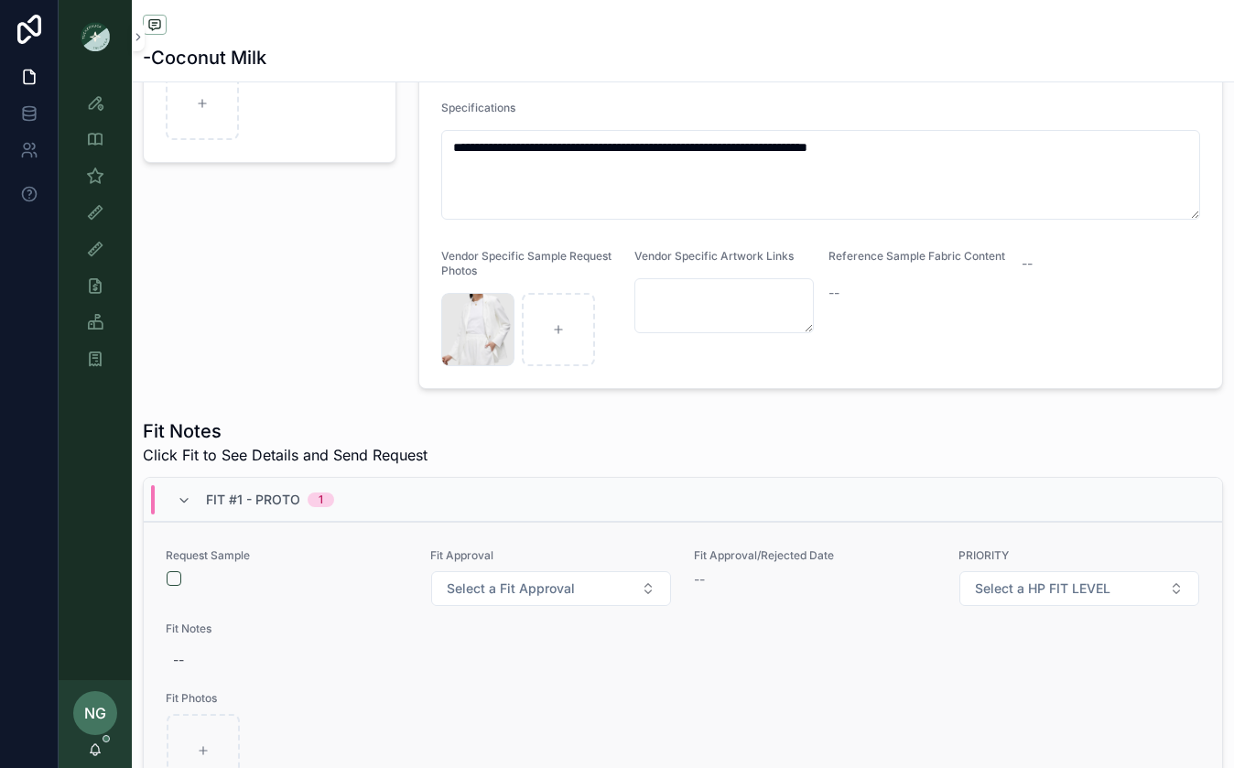
click at [172, 580] on button "scrollable content" at bounding box center [174, 578] width 15 height 15
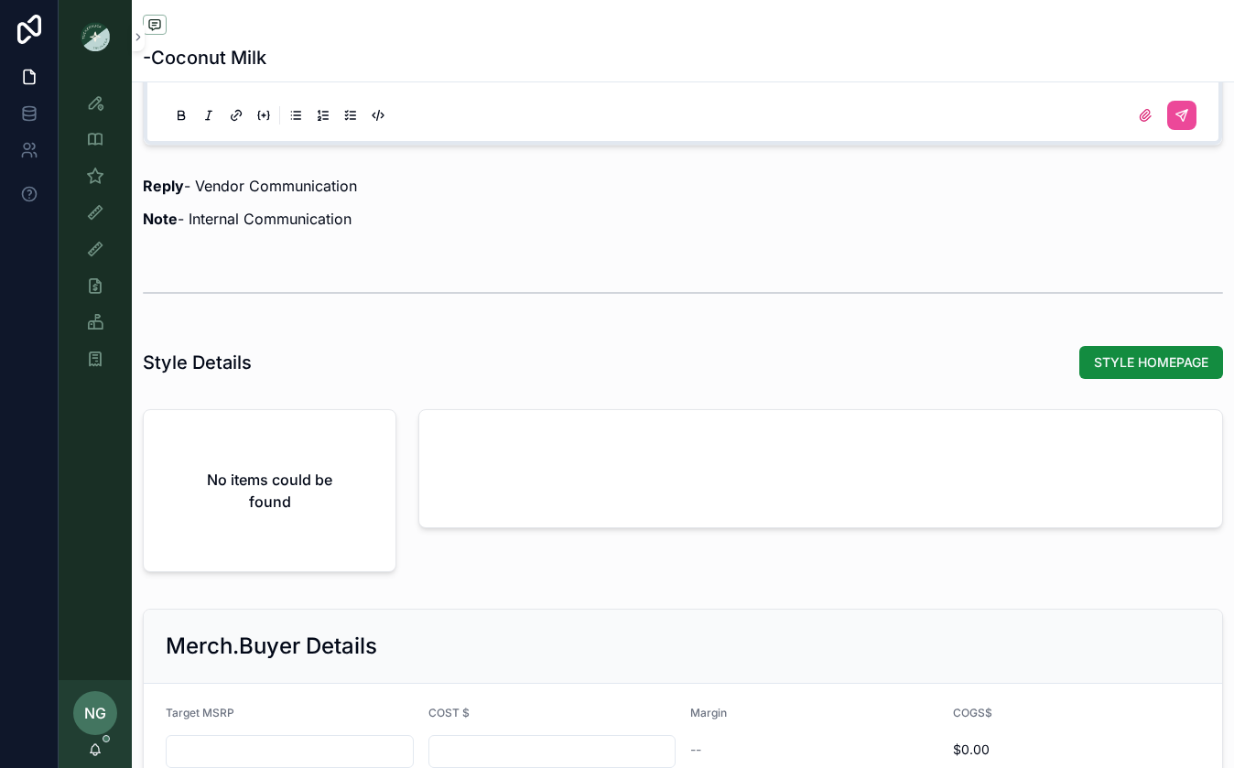
scroll to position [1614, 0]
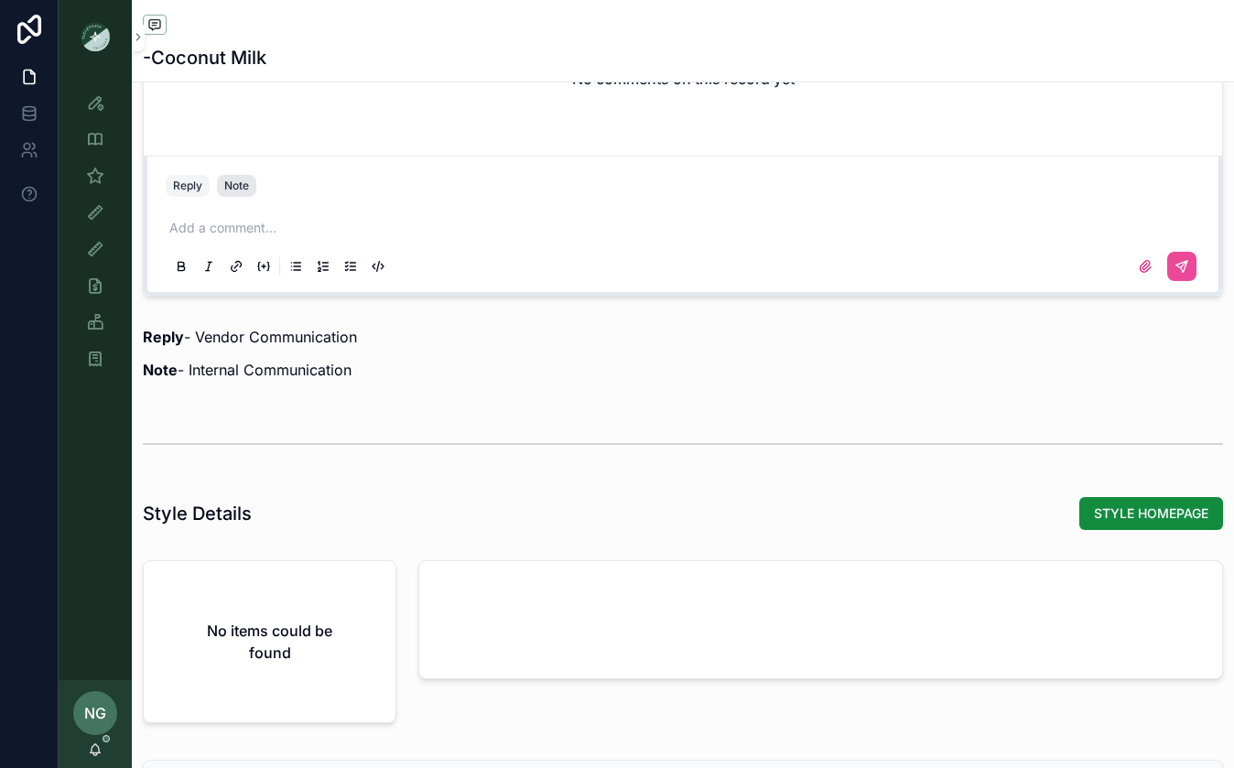
click at [244, 182] on div "Note" at bounding box center [236, 186] width 25 height 15
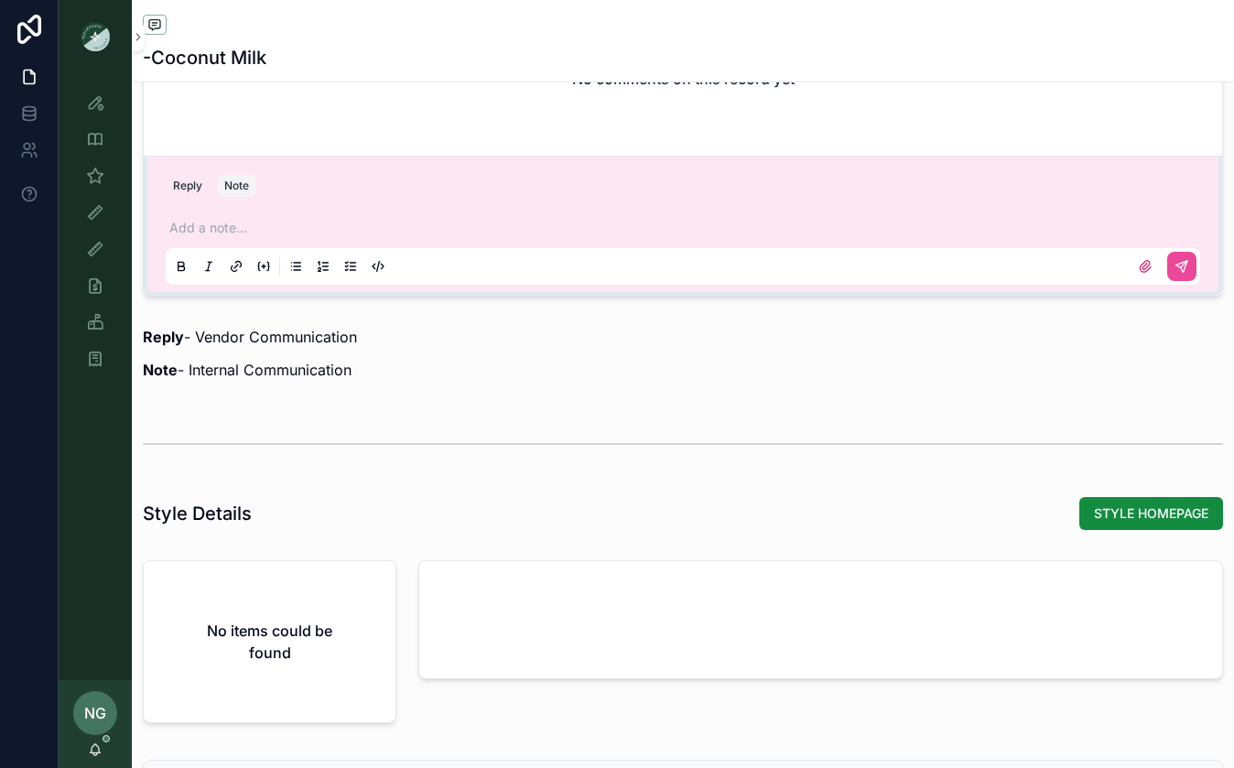
click at [249, 226] on p "scrollable content" at bounding box center [686, 228] width 1035 height 18
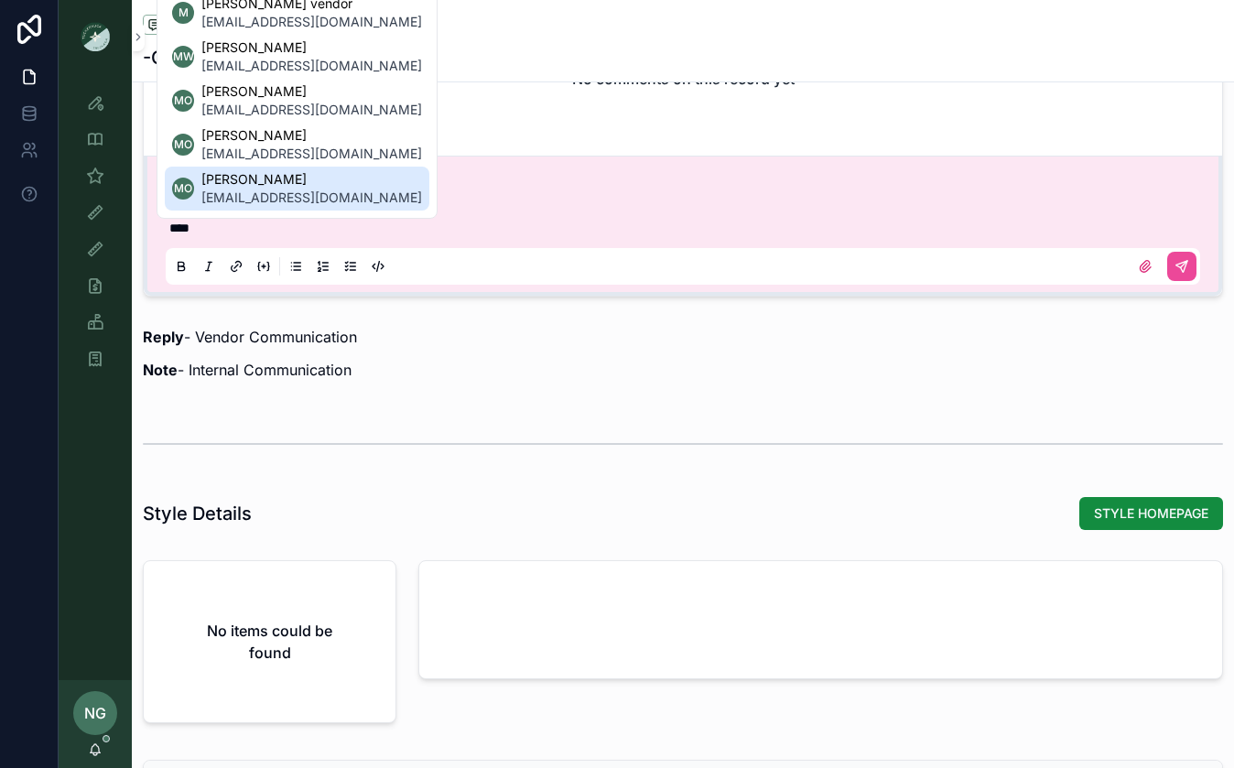
click at [281, 199] on span "[EMAIL_ADDRESS][DOMAIN_NAME]" at bounding box center [311, 198] width 221 height 18
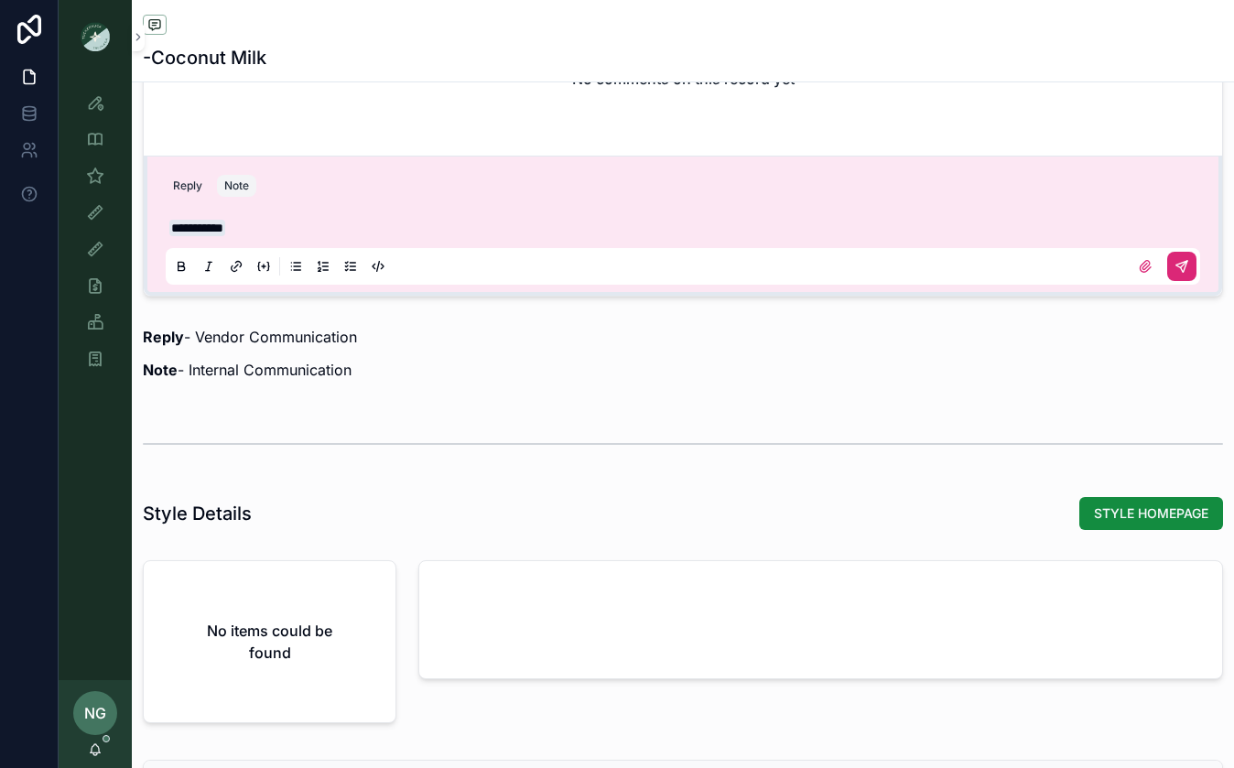
click at [1190, 267] on button "scrollable content" at bounding box center [1181, 266] width 29 height 29
